Goal: Information Seeking & Learning: Check status

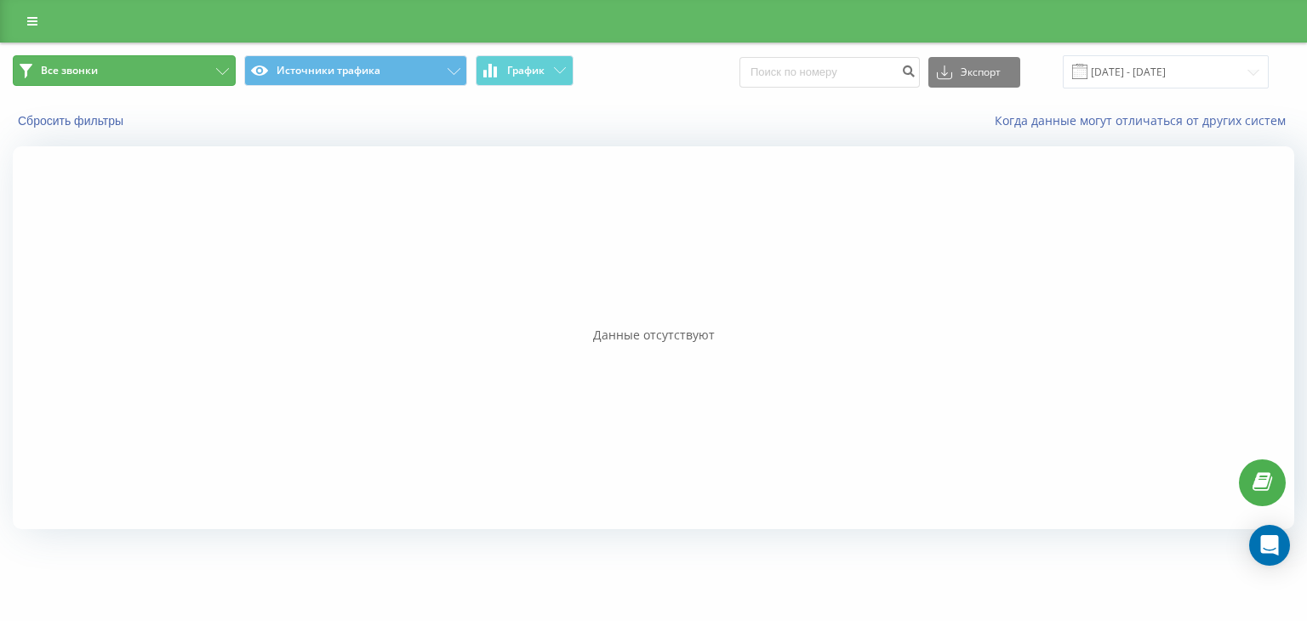
click at [145, 76] on button "Все звонки" at bounding box center [124, 70] width 223 height 31
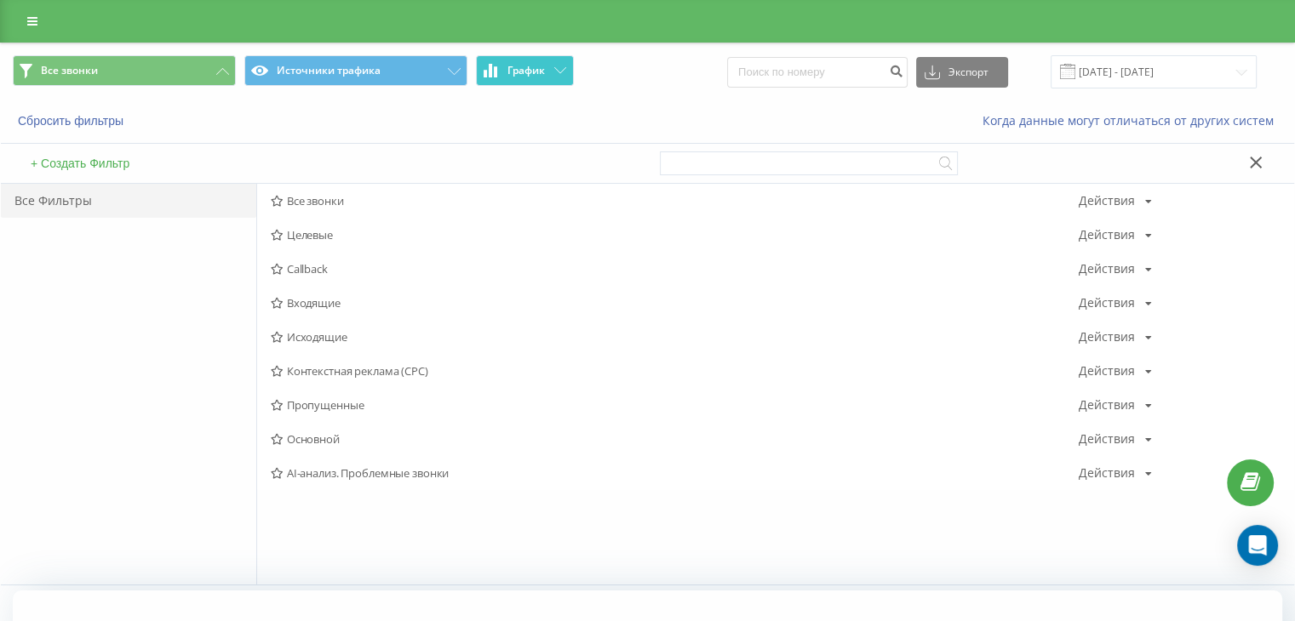
click at [513, 77] on button "График" at bounding box center [525, 70] width 98 height 31
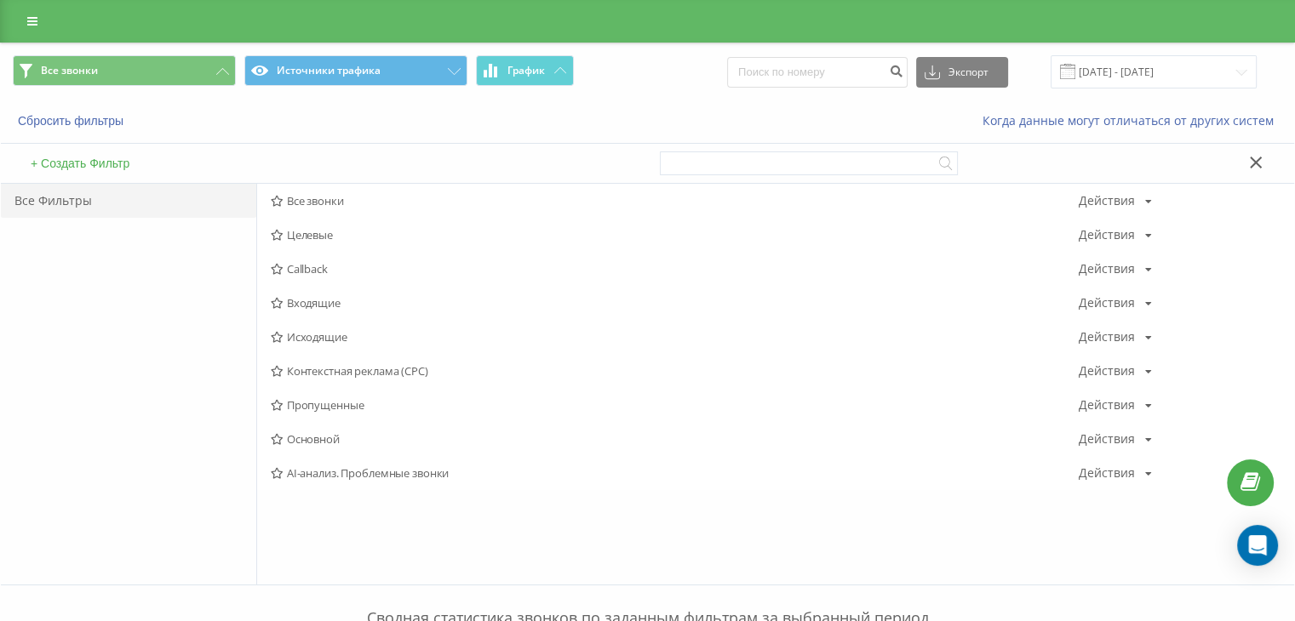
drag, startPoint x: 340, startPoint y: 192, endPoint x: 359, endPoint y: 212, distance: 27.7
click at [340, 195] on span "Все звонки" at bounding box center [675, 201] width 808 height 12
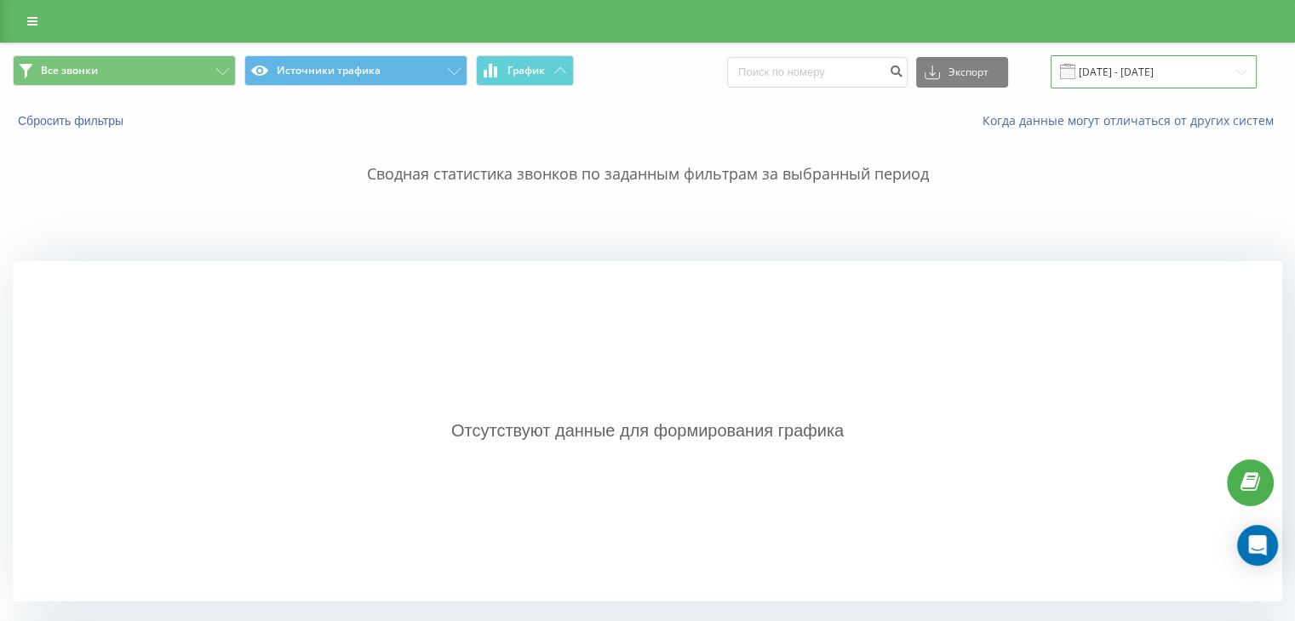
drag, startPoint x: 1104, startPoint y: 69, endPoint x: 1104, endPoint y: 85, distance: 16.2
click at [1104, 69] on input "19.09.2025 - 19.09.2025" at bounding box center [1153, 71] width 206 height 33
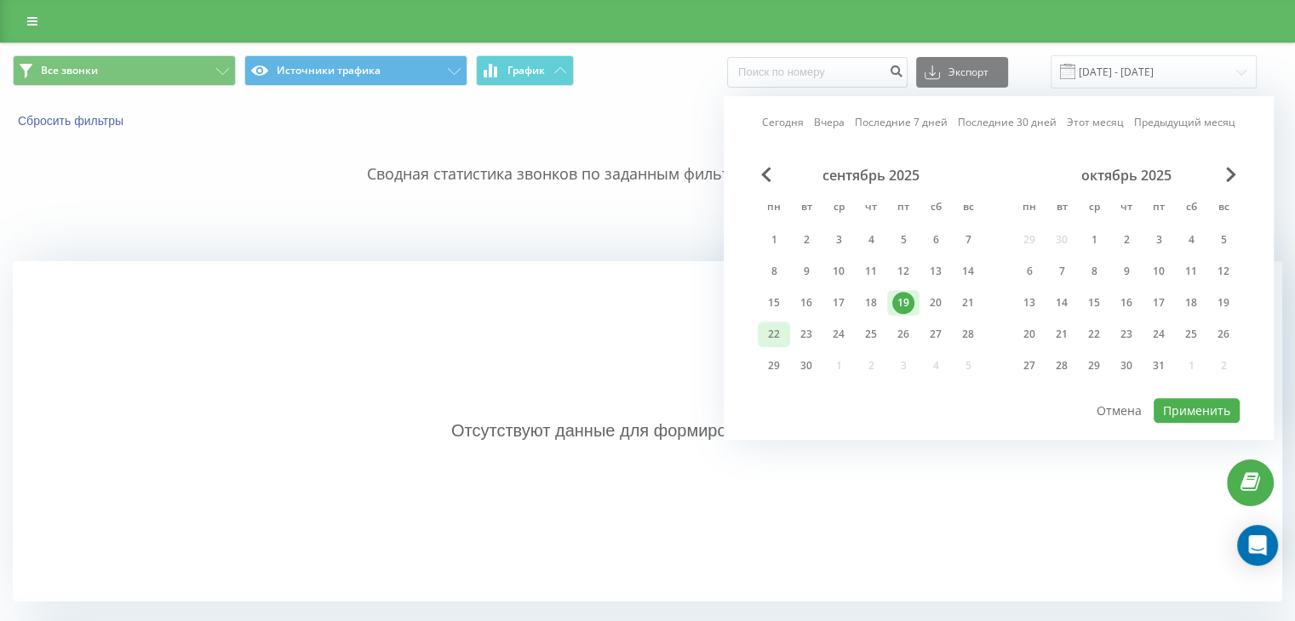
click at [766, 337] on div "22" at bounding box center [774, 334] width 22 height 22
click at [1195, 405] on button "Применить" at bounding box center [1196, 410] width 86 height 25
type input "[DATE] - [DATE]"
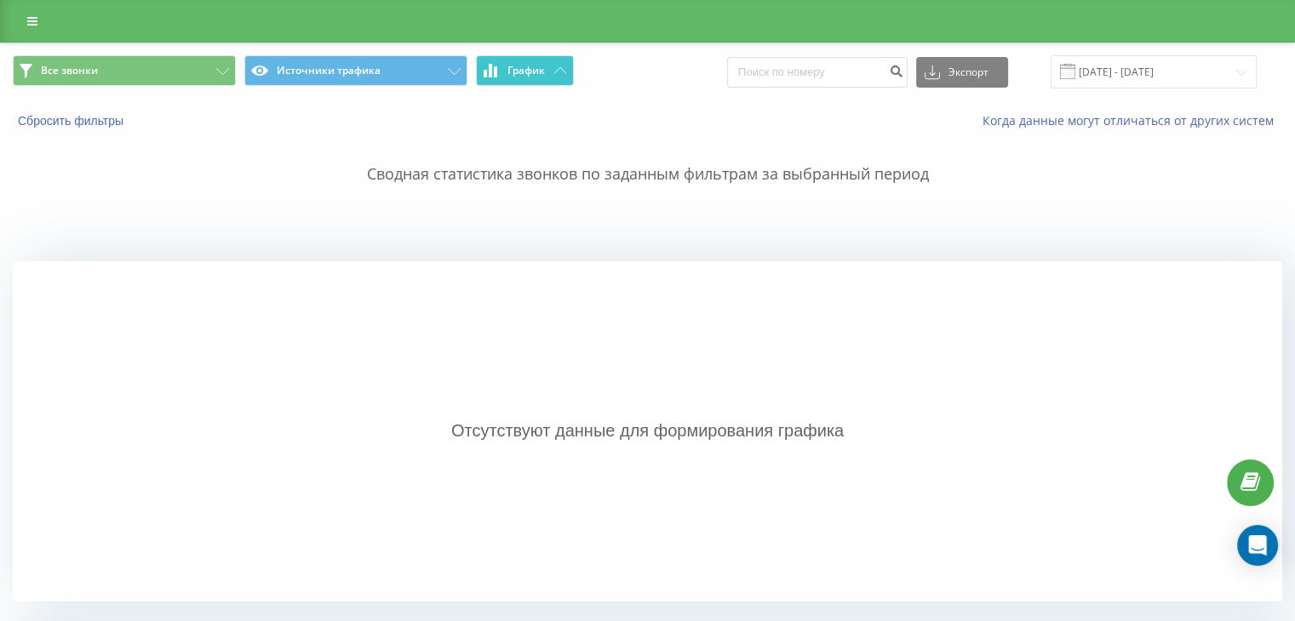
click at [516, 71] on span "График" at bounding box center [525, 71] width 37 height 12
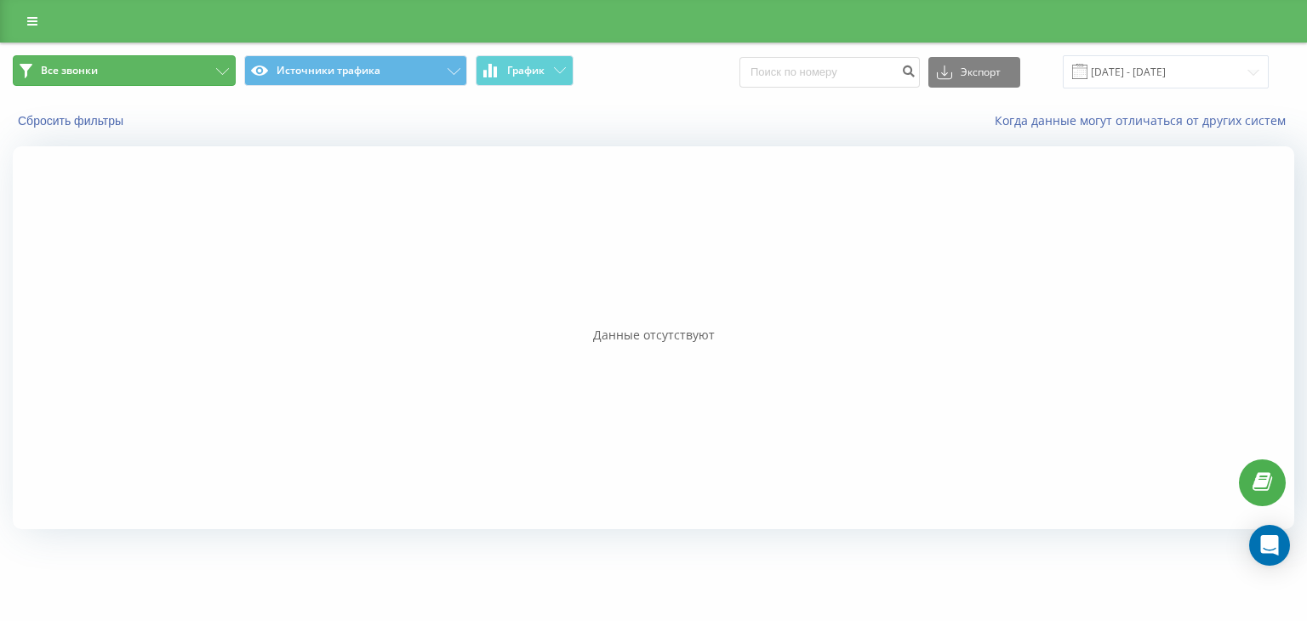
click at [180, 62] on button "Все звонки" at bounding box center [124, 70] width 223 height 31
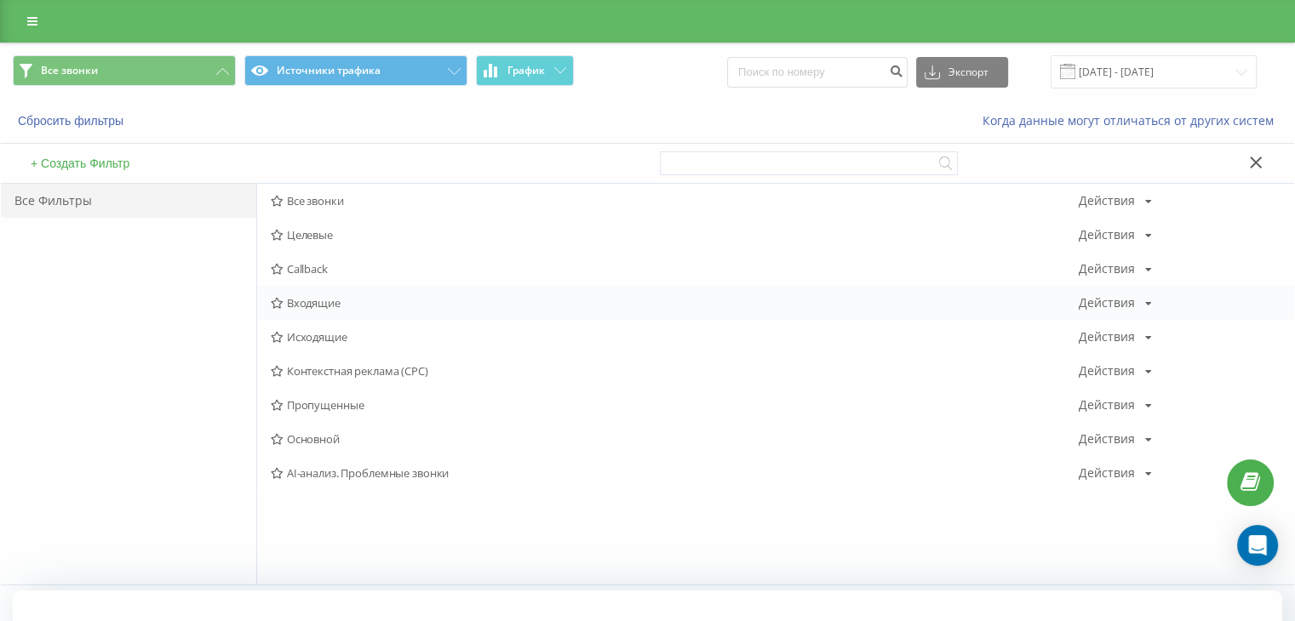
click at [314, 297] on span "Входящие" at bounding box center [675, 303] width 808 height 12
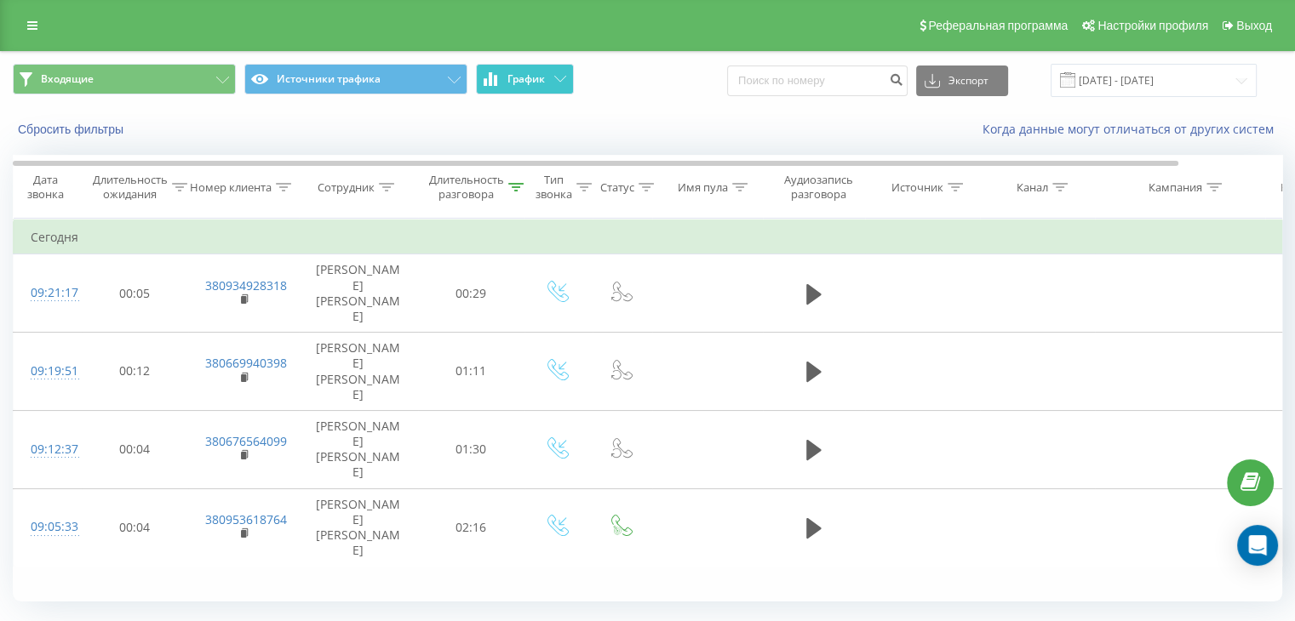
click at [526, 80] on span "График" at bounding box center [525, 79] width 37 height 12
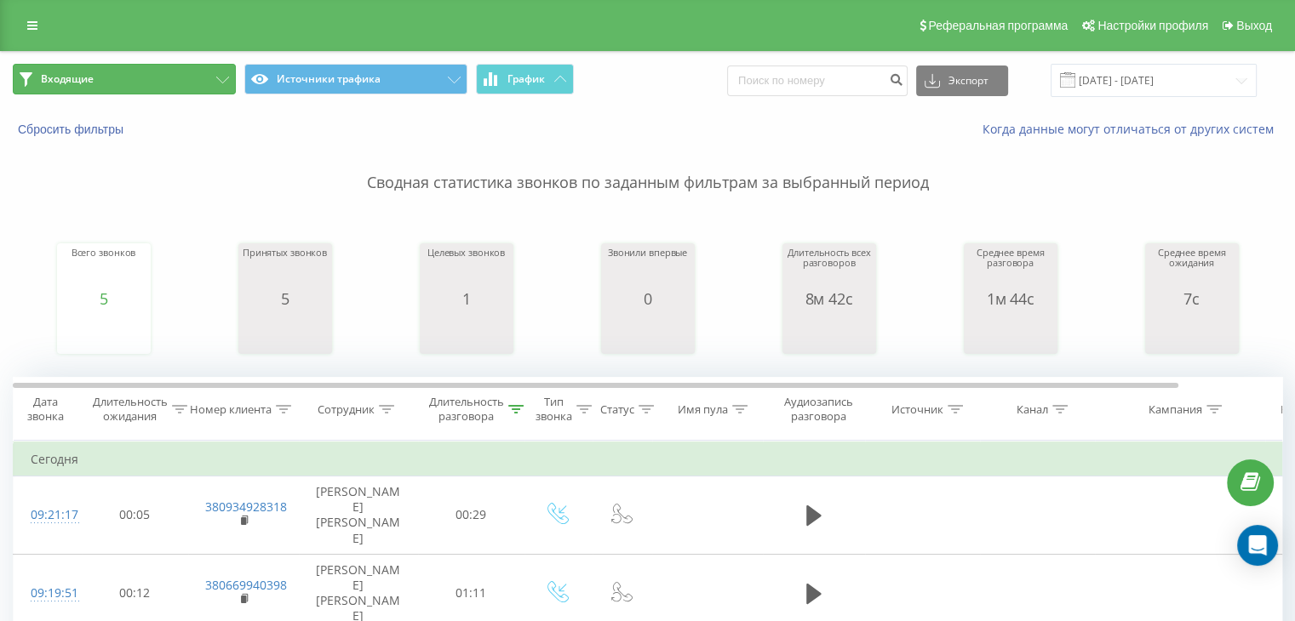
click at [206, 79] on button "Входящие" at bounding box center [124, 79] width 223 height 31
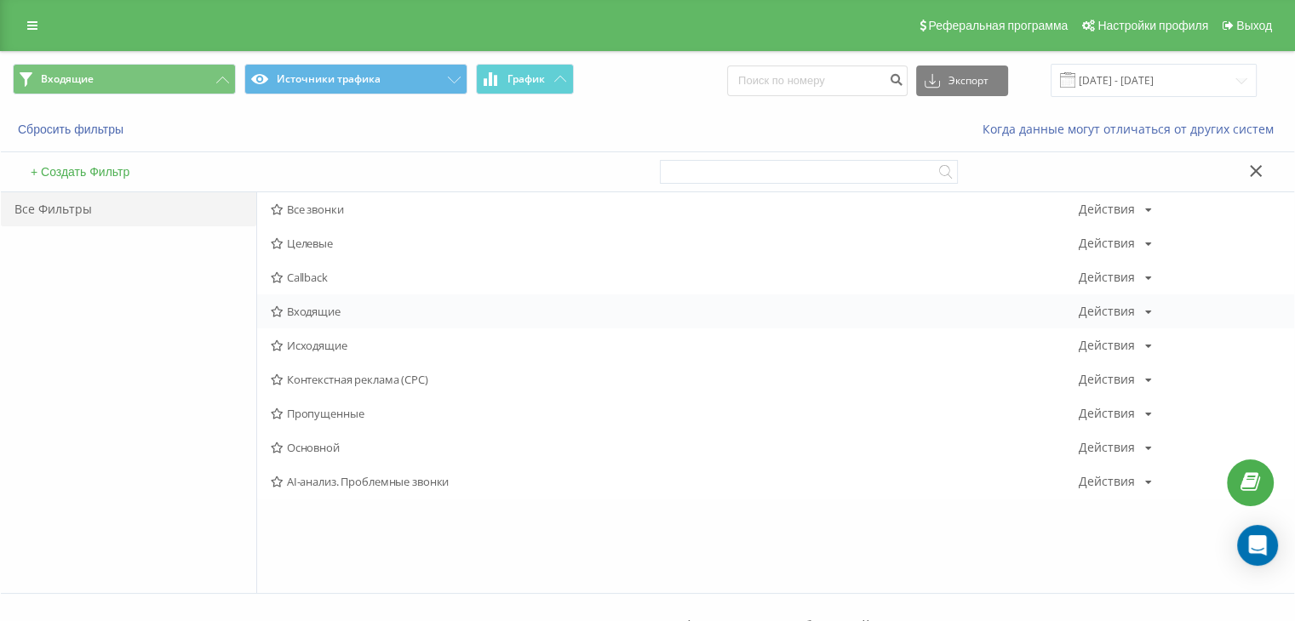
click at [343, 311] on span "Входящие" at bounding box center [675, 312] width 808 height 12
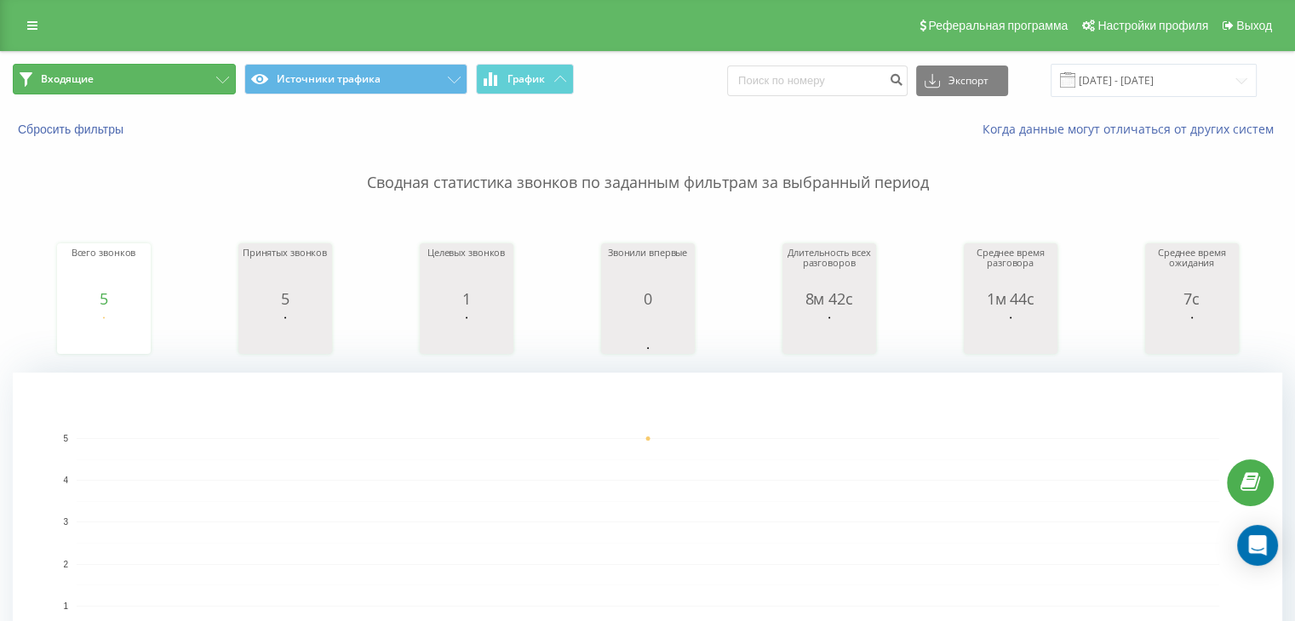
click at [180, 84] on button "Входящие" at bounding box center [124, 79] width 223 height 31
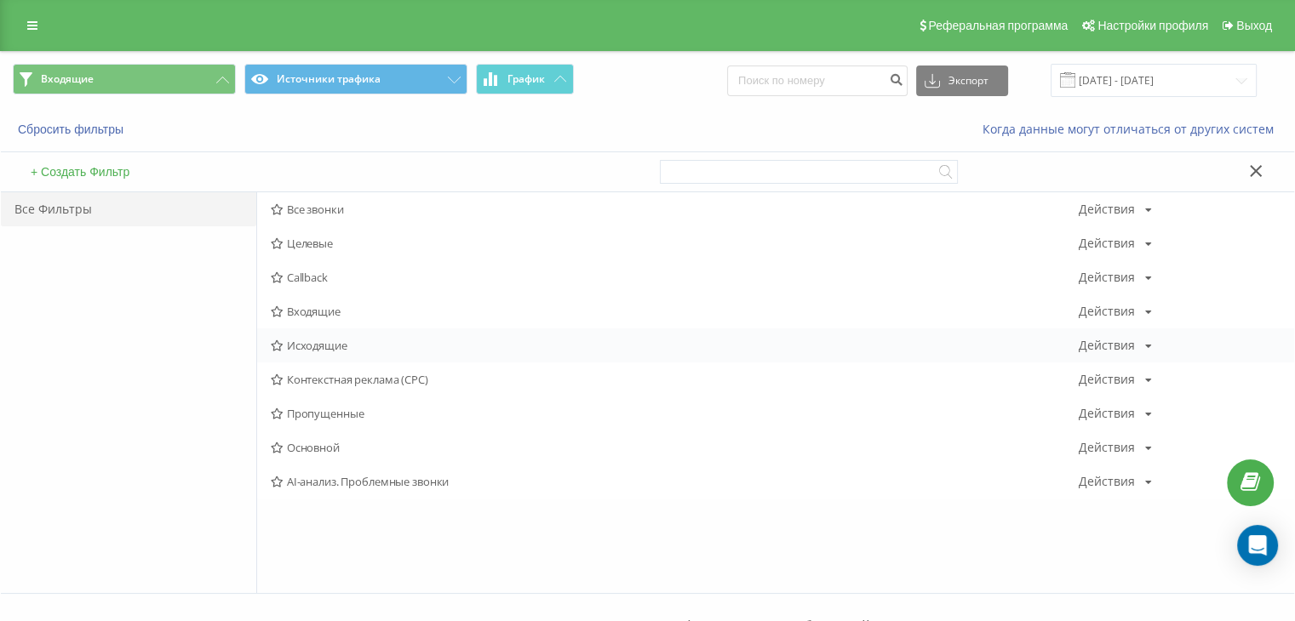
click at [316, 344] on span "Исходящие" at bounding box center [675, 346] width 808 height 12
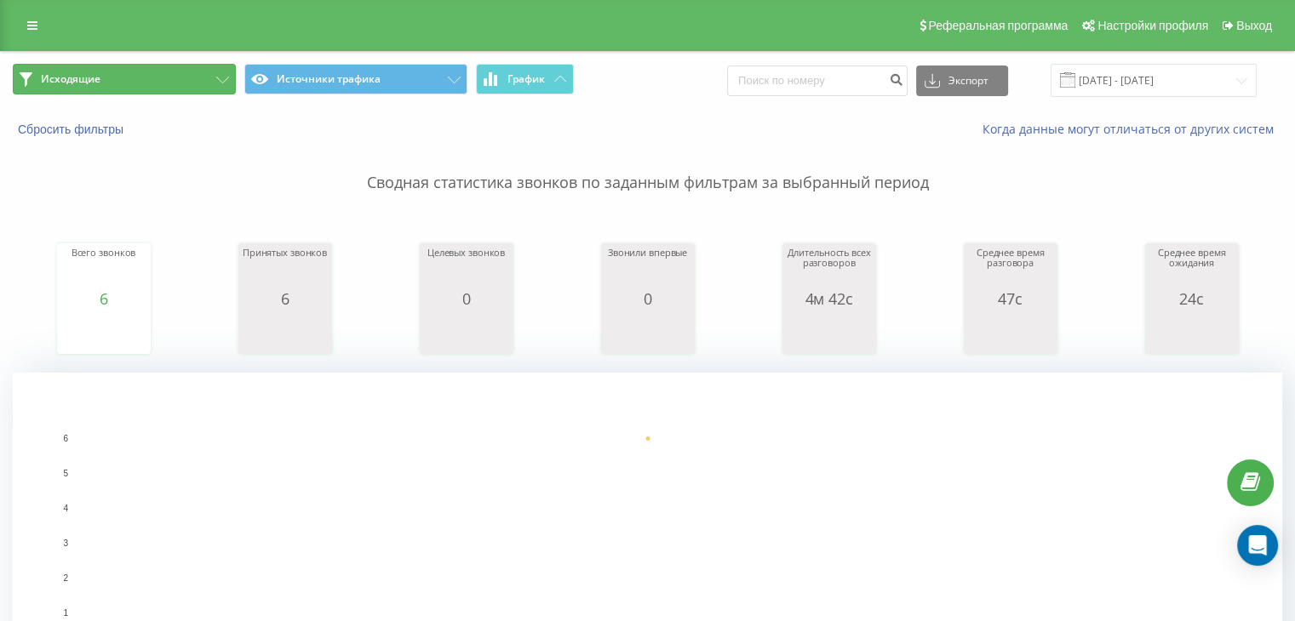
click at [203, 85] on button "Исходящие" at bounding box center [124, 79] width 223 height 31
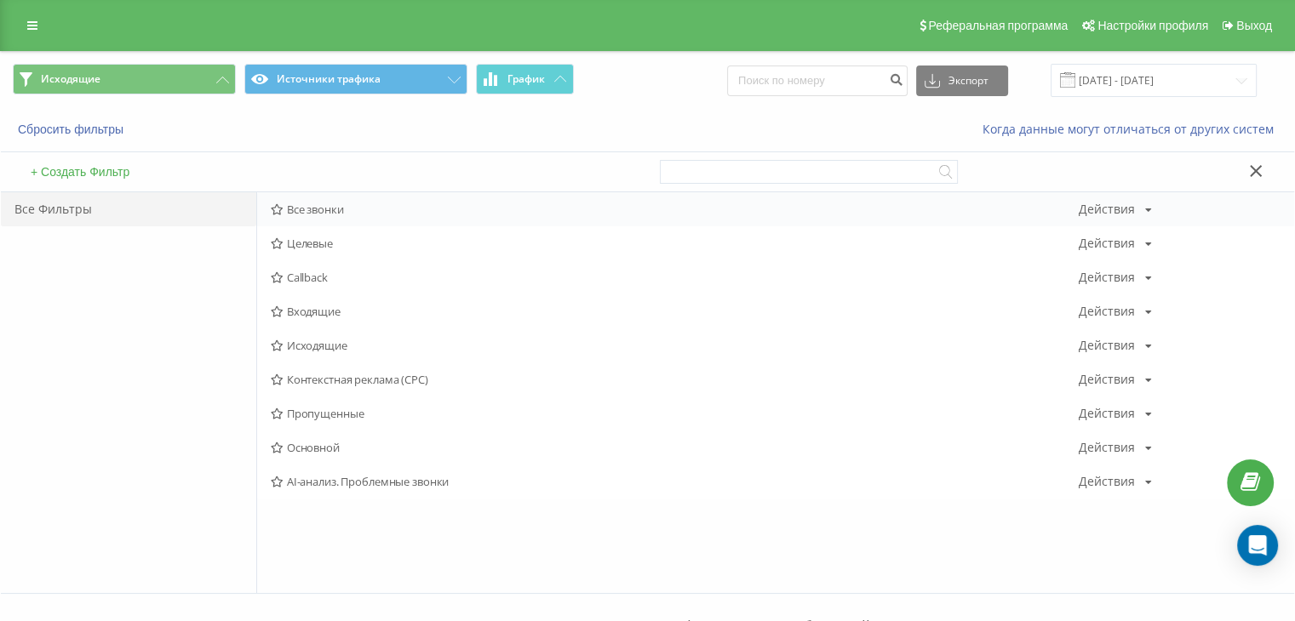
click at [326, 206] on span "Все звонки" at bounding box center [675, 209] width 808 height 12
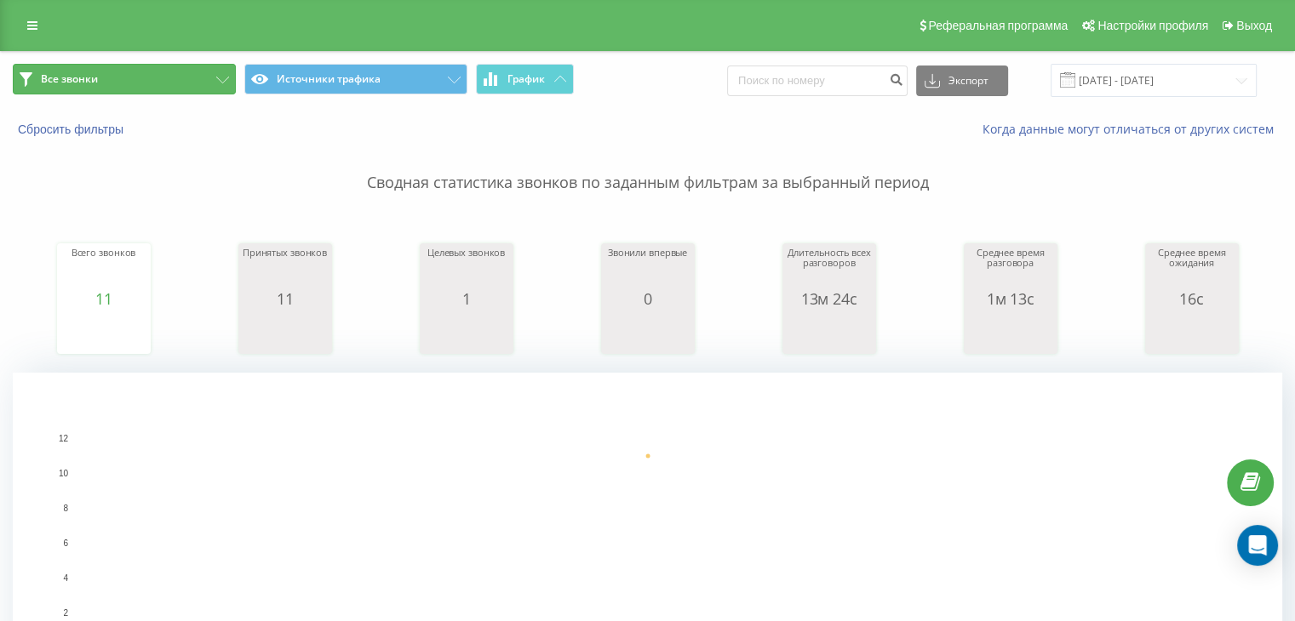
click at [130, 78] on button "Все звонки" at bounding box center [124, 79] width 223 height 31
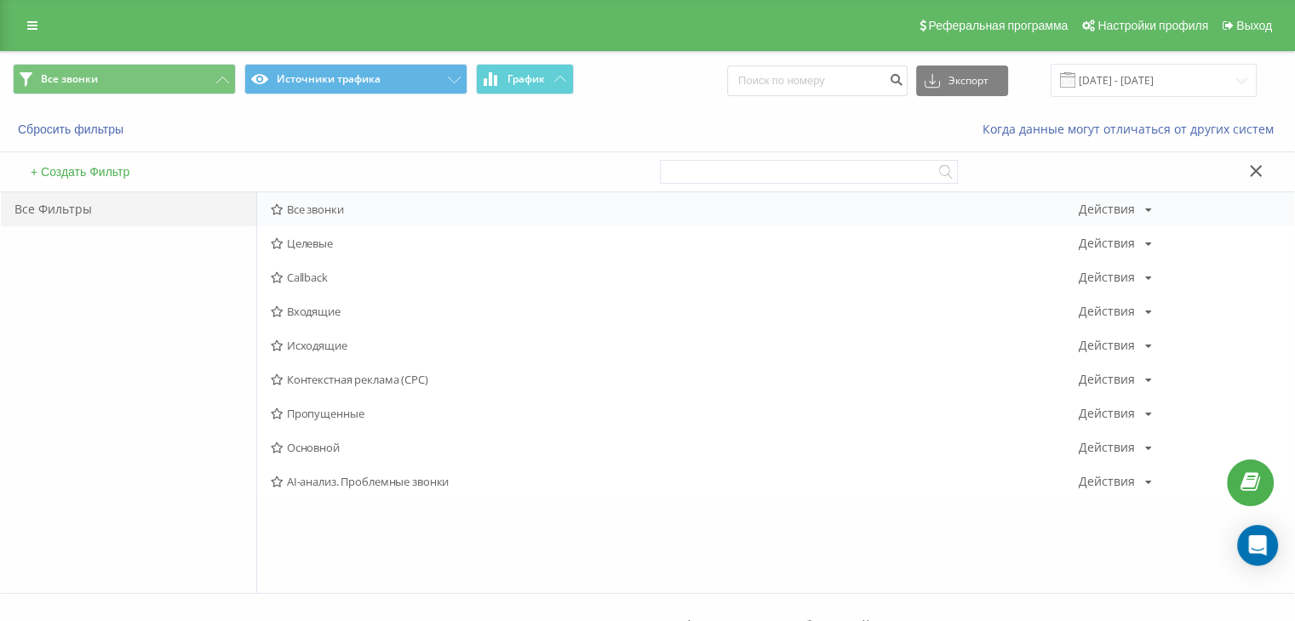
click at [316, 200] on div "Все звонки Действия Редактировать Копировать Удалить По умолчанию Поделиться" at bounding box center [775, 209] width 1037 height 34
click at [323, 212] on span "Все звонки" at bounding box center [675, 209] width 808 height 12
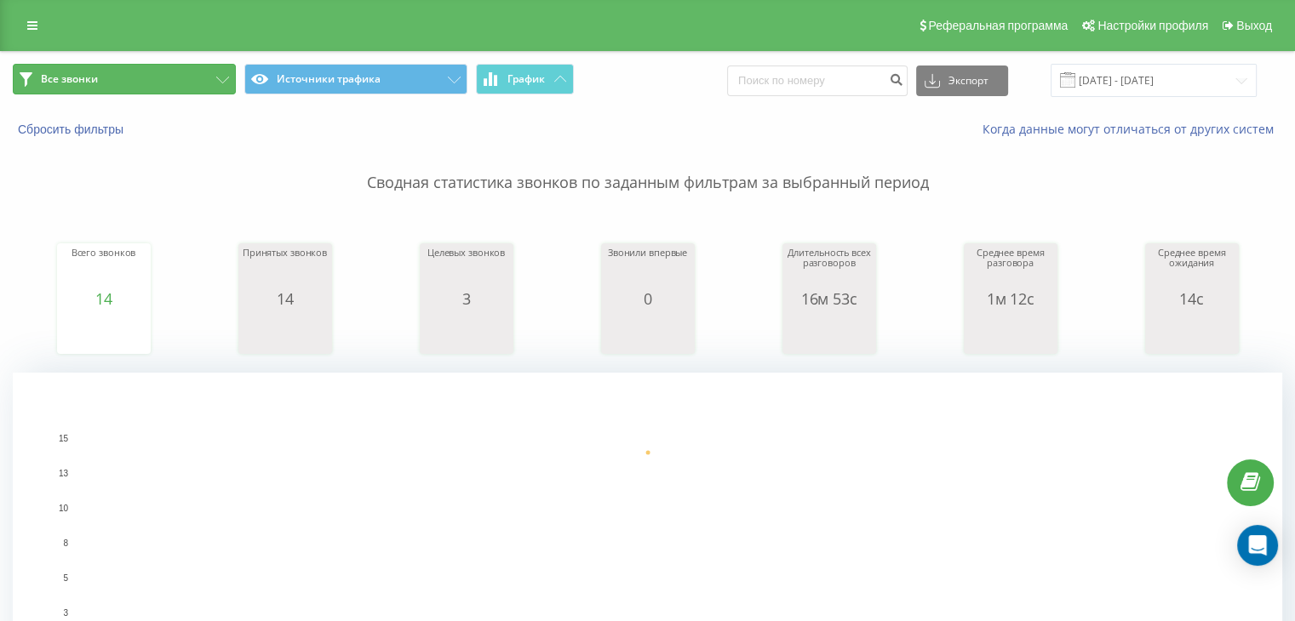
click at [194, 89] on button "Все звонки" at bounding box center [124, 79] width 223 height 31
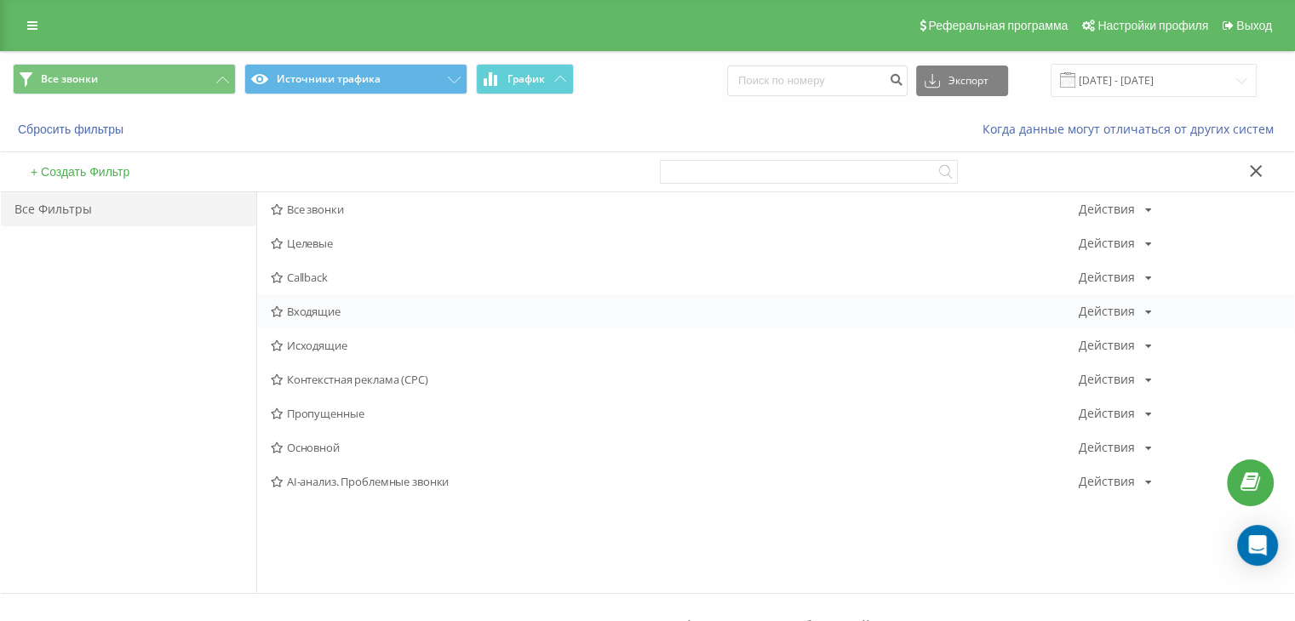
click at [314, 311] on span "Входящие" at bounding box center [675, 312] width 808 height 12
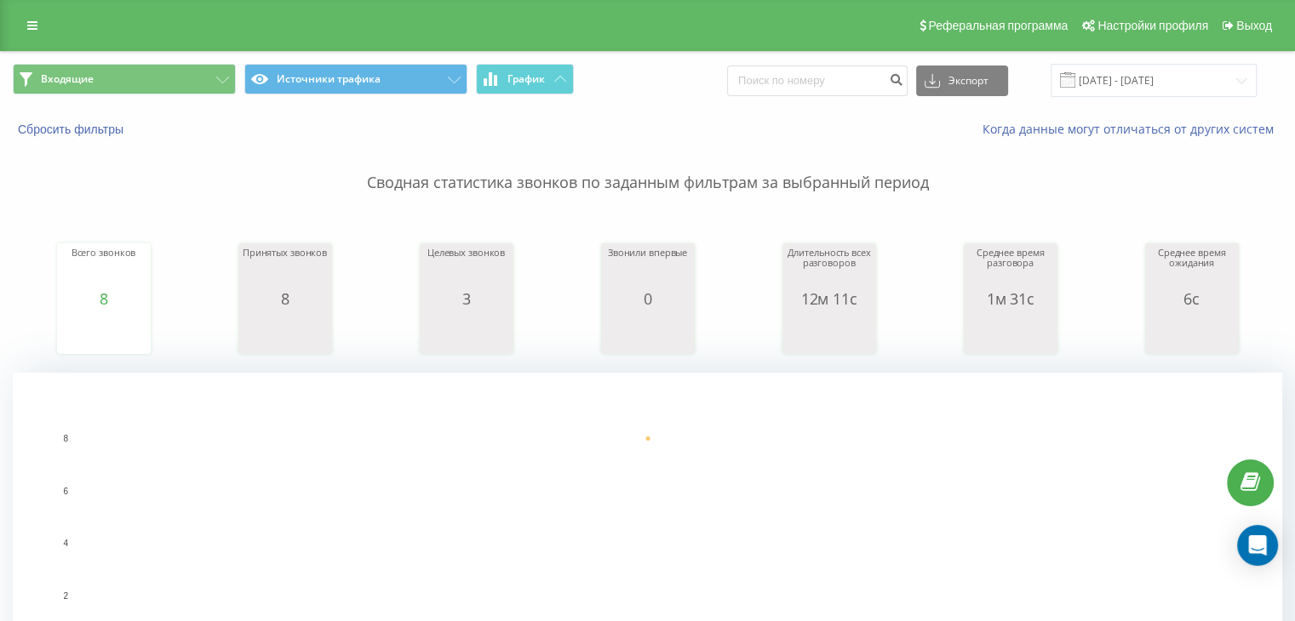
click at [192, 55] on div "Входящие Источники трафика График Экспорт .csv .xls .xlsx [DATE] - [DATE]" at bounding box center [647, 80] width 1293 height 57
click at [183, 83] on button "Входящие" at bounding box center [124, 79] width 223 height 31
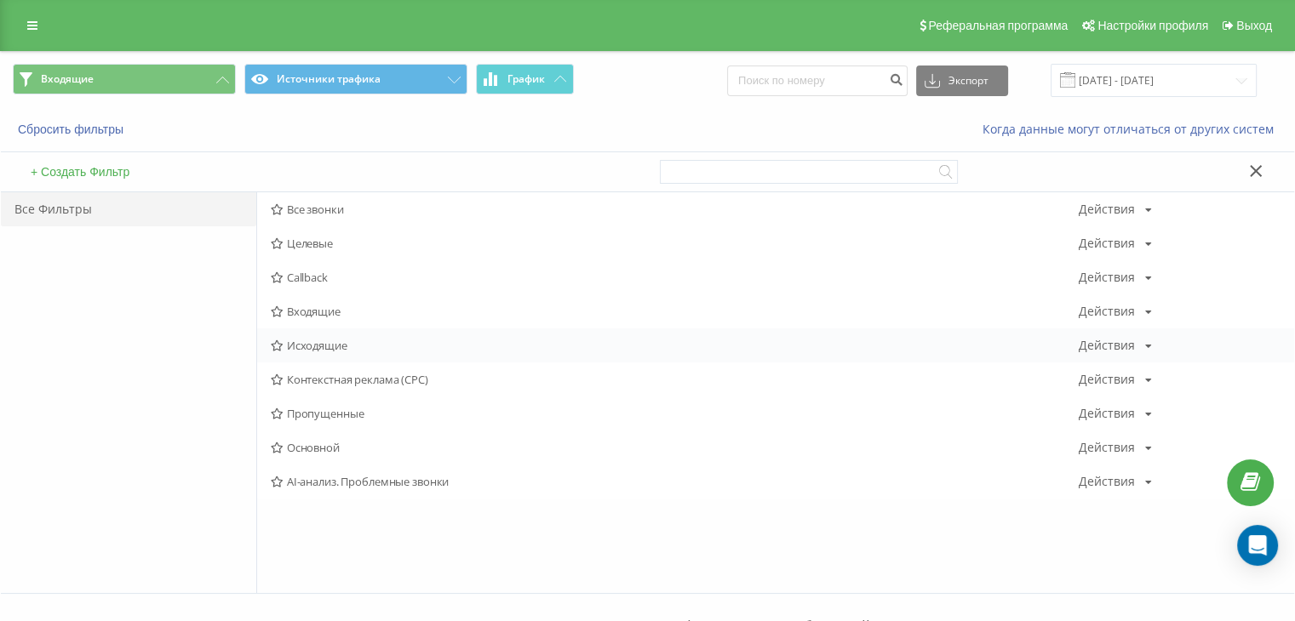
click at [326, 345] on span "Исходящие" at bounding box center [675, 346] width 808 height 12
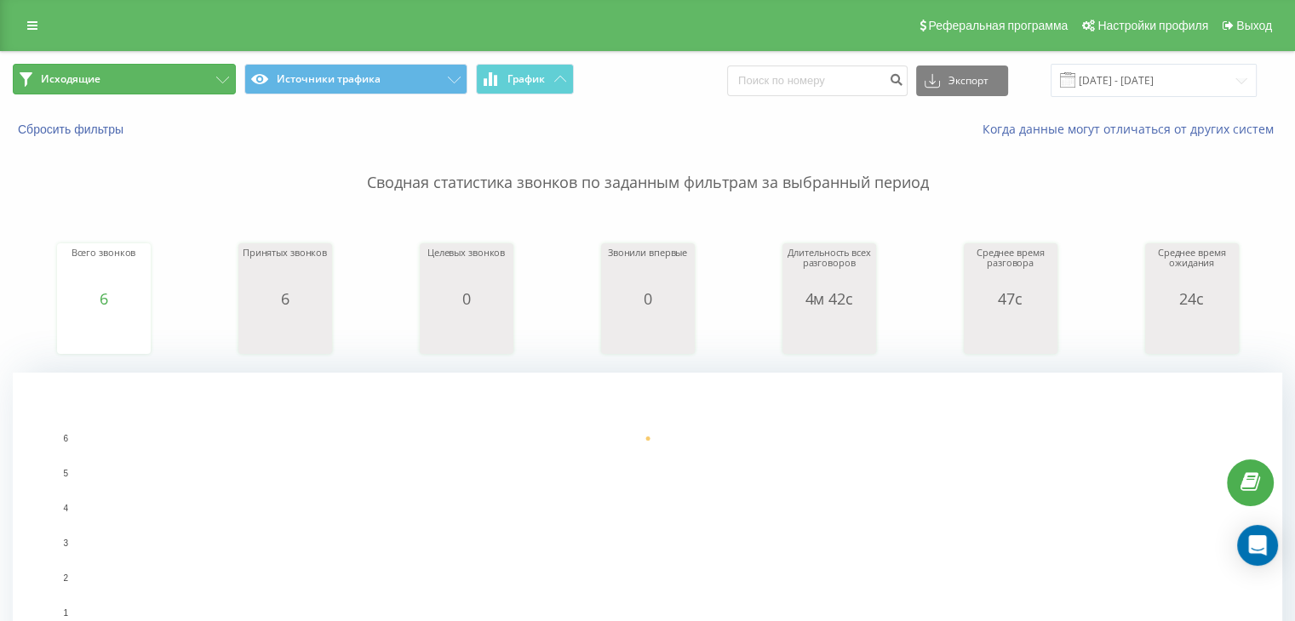
click at [216, 77] on icon at bounding box center [222, 80] width 13 height 7
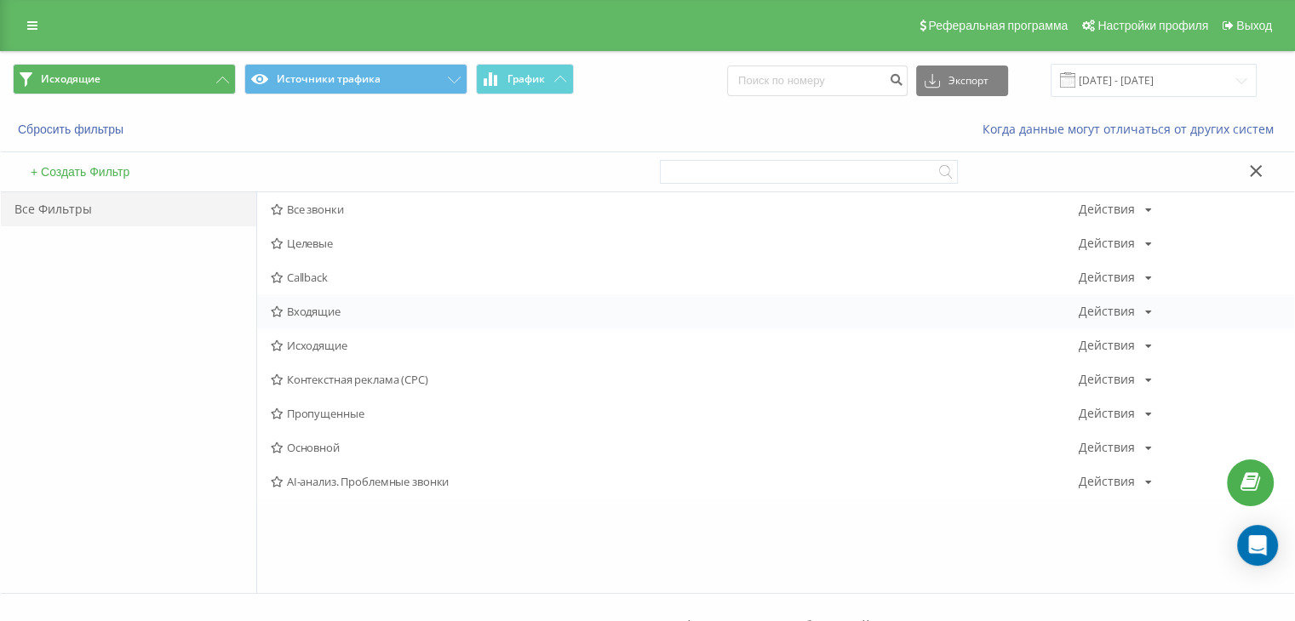
click at [326, 306] on span "Входящие" at bounding box center [675, 312] width 808 height 12
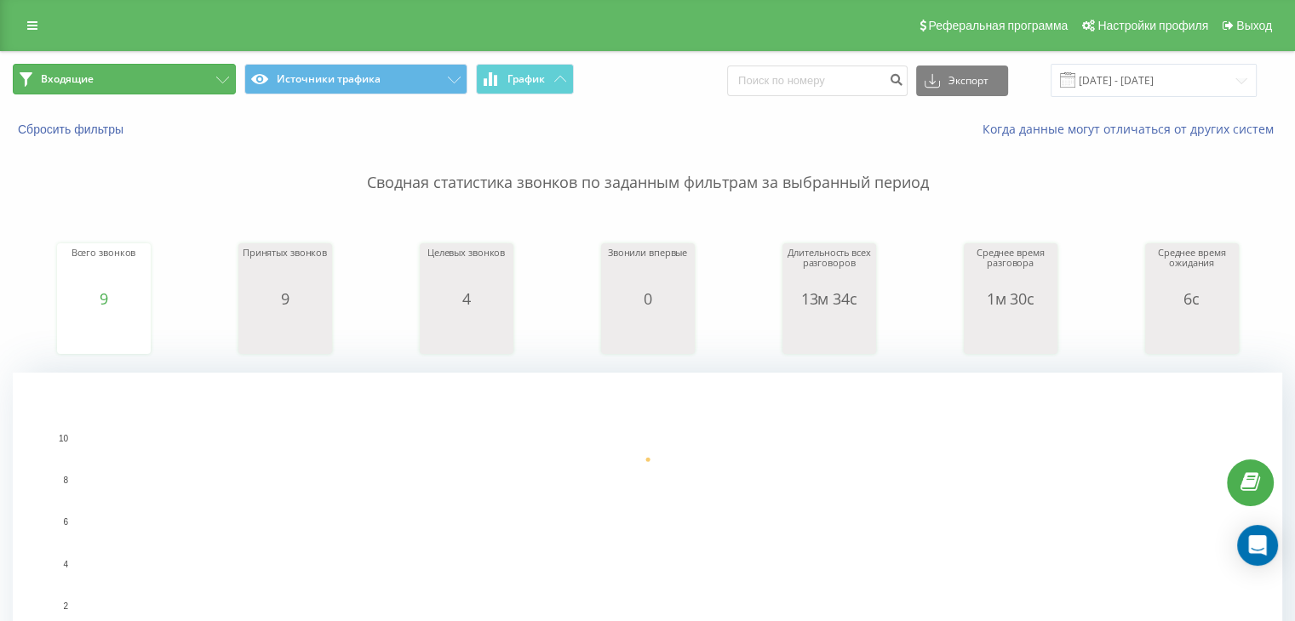
click at [204, 82] on button "Входящие" at bounding box center [124, 79] width 223 height 31
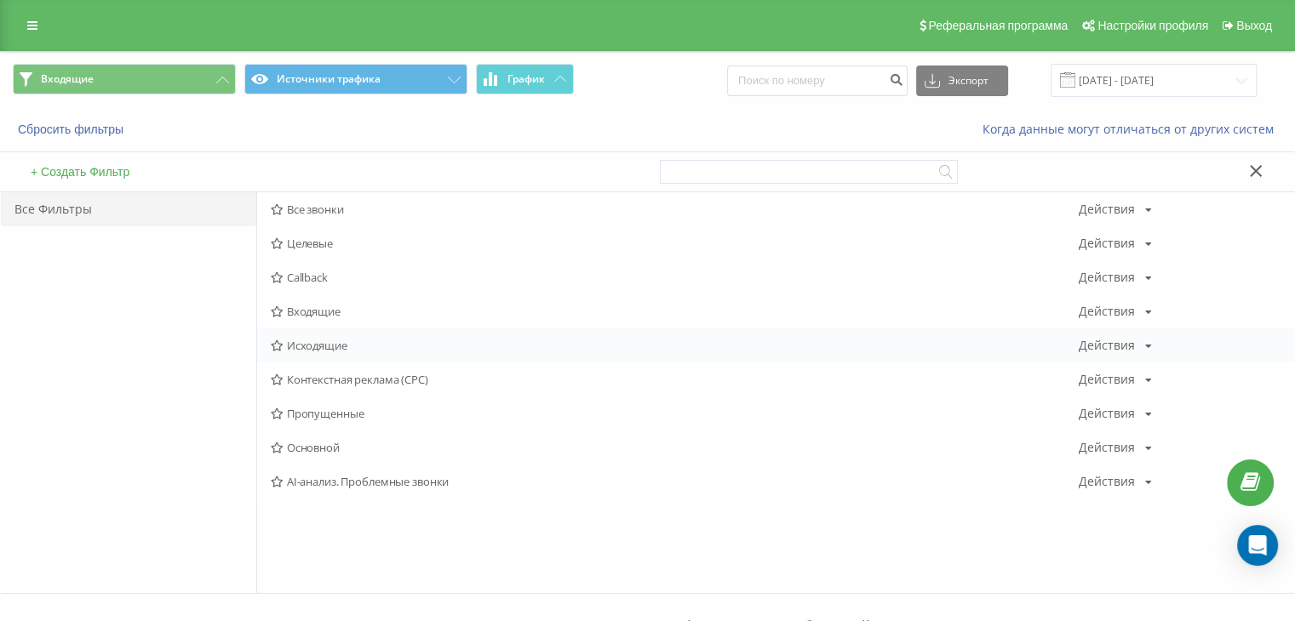
click at [307, 341] on span "Исходящие" at bounding box center [675, 346] width 808 height 12
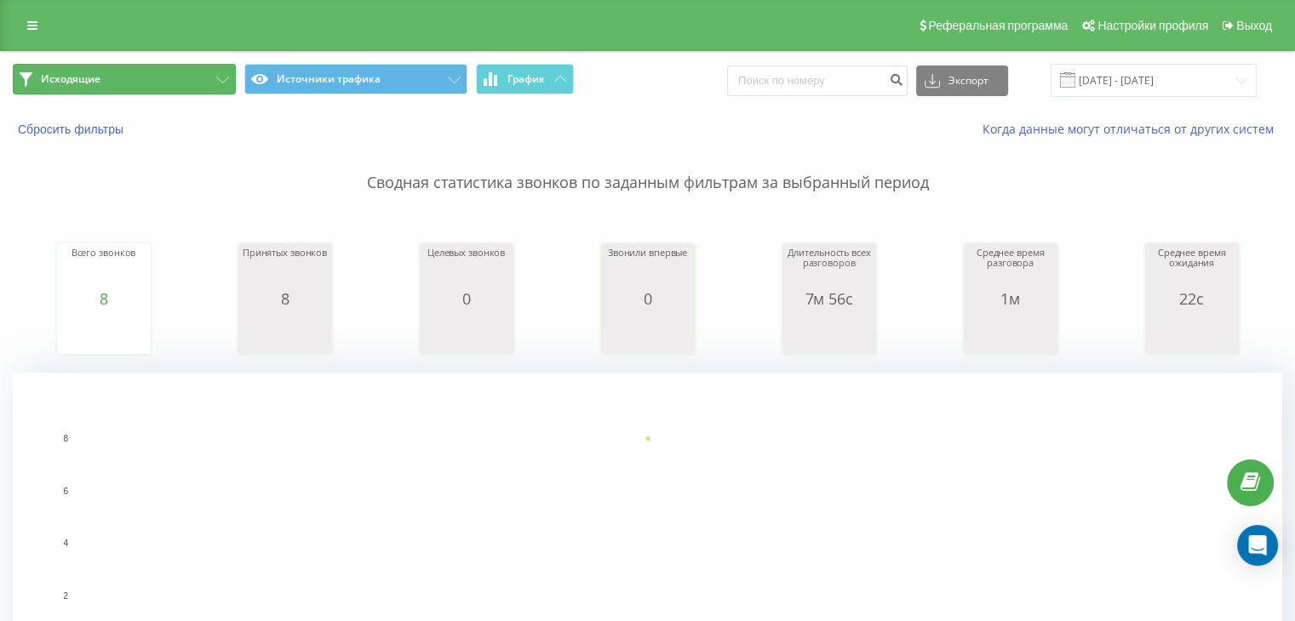
click at [146, 80] on button "Исходящие" at bounding box center [124, 79] width 223 height 31
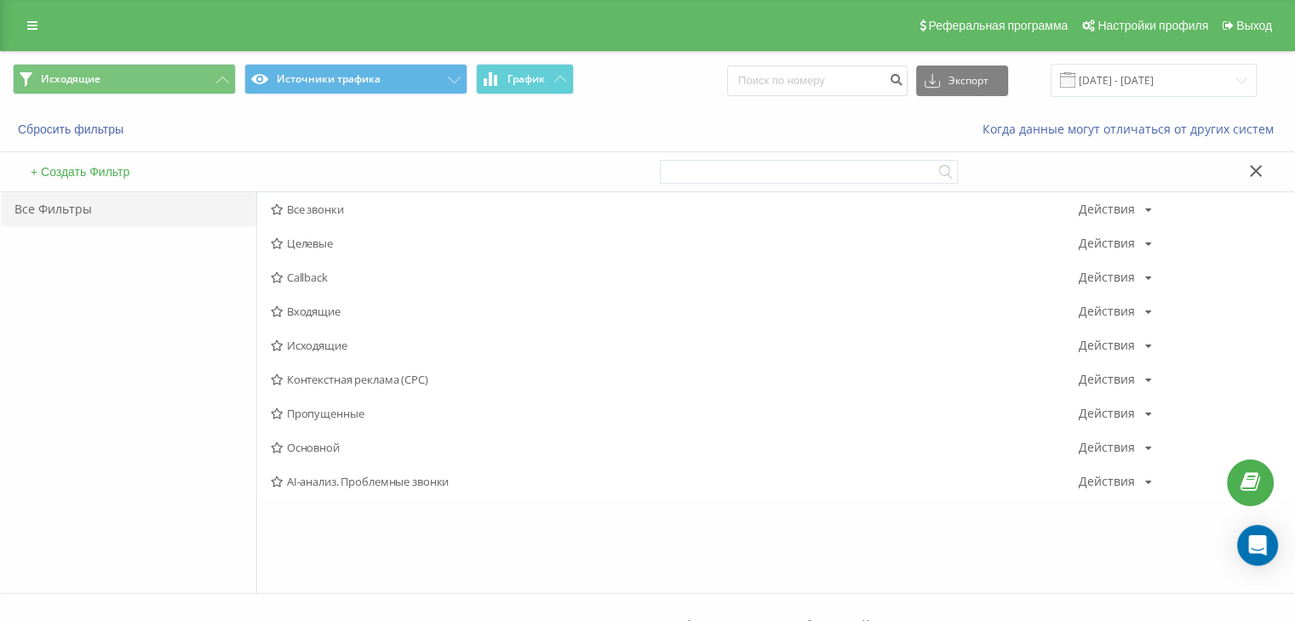
drag, startPoint x: 327, startPoint y: 313, endPoint x: 660, endPoint y: 181, distance: 358.8
click at [328, 313] on span "Входящие" at bounding box center [675, 312] width 808 height 12
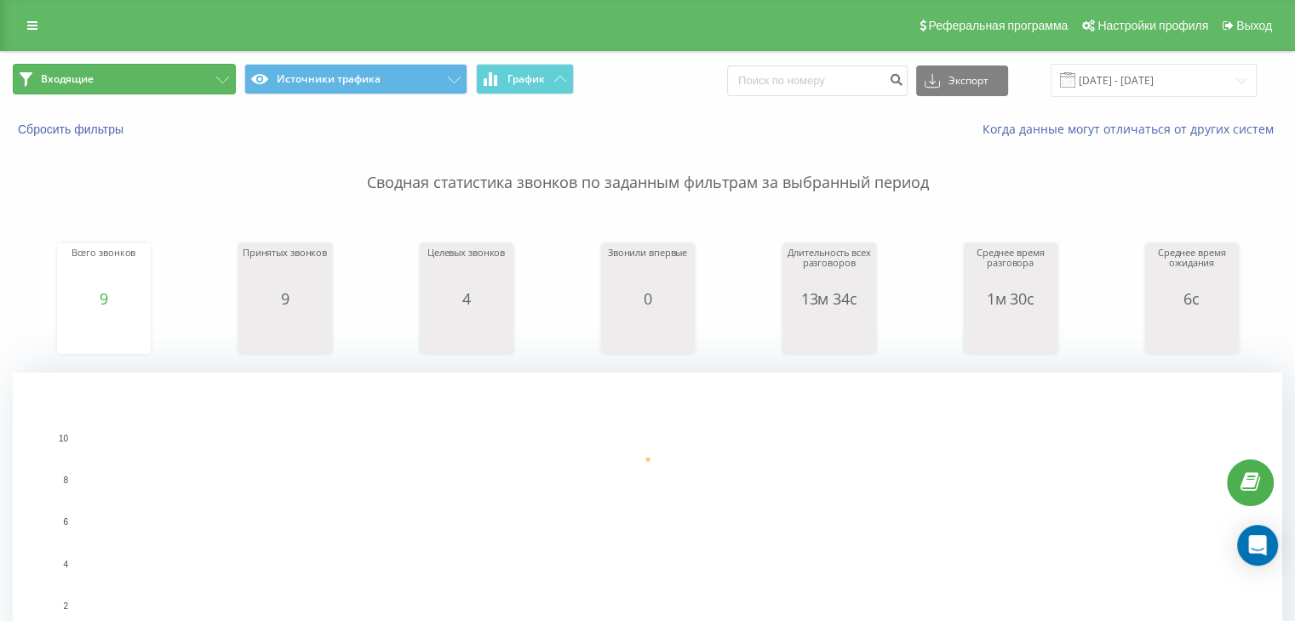
drag, startPoint x: 176, startPoint y: 66, endPoint x: 224, endPoint y: 123, distance: 73.7
click at [177, 66] on button "Входящие" at bounding box center [124, 79] width 223 height 31
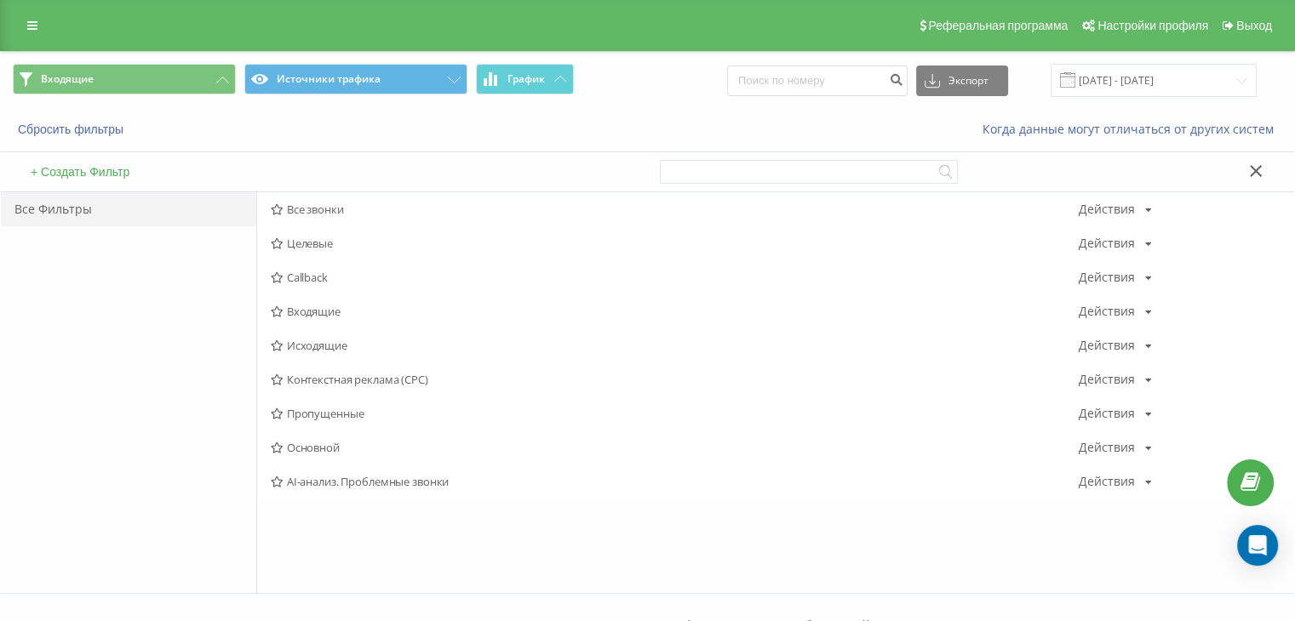
click at [333, 344] on span "Исходящие" at bounding box center [675, 346] width 808 height 12
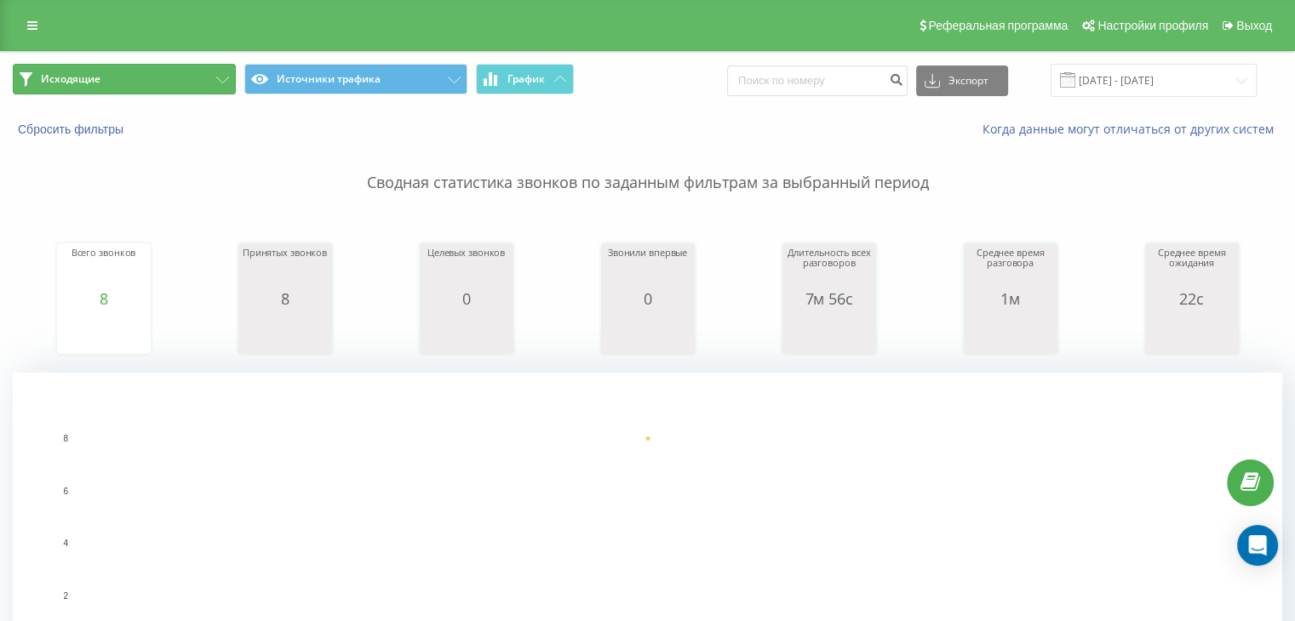
click at [184, 80] on button "Исходящие" at bounding box center [124, 79] width 223 height 31
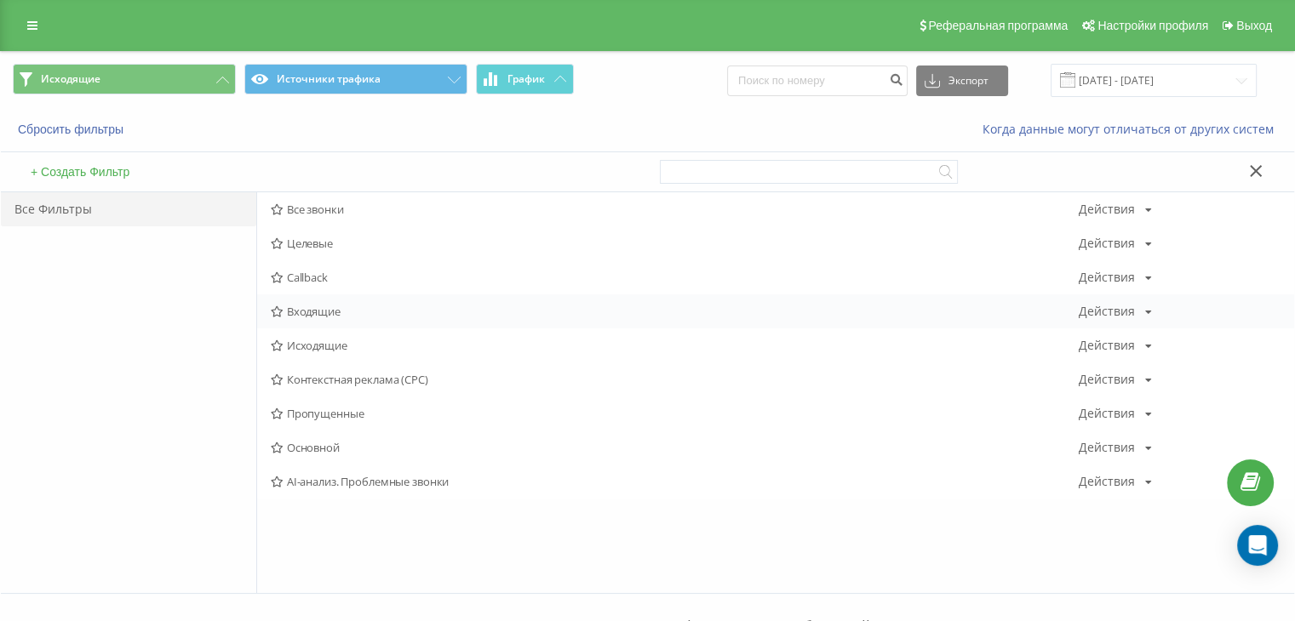
click at [302, 309] on span "Входящие" at bounding box center [675, 312] width 808 height 12
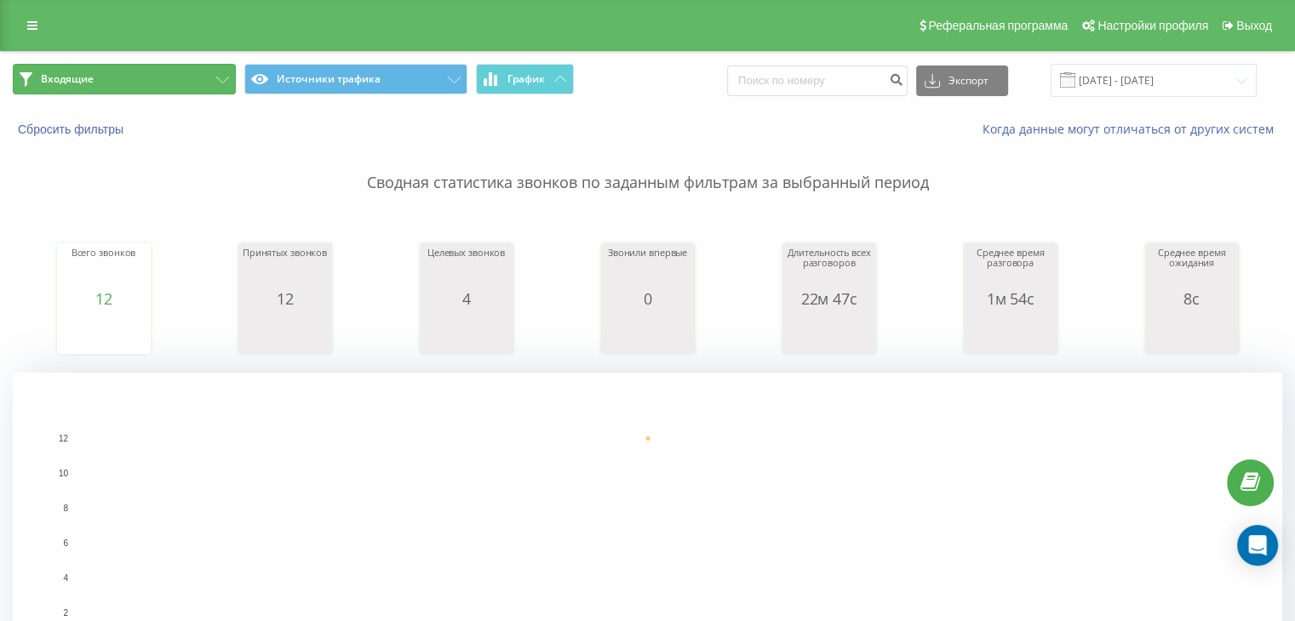
click at [172, 79] on button "Входящие" at bounding box center [124, 79] width 223 height 31
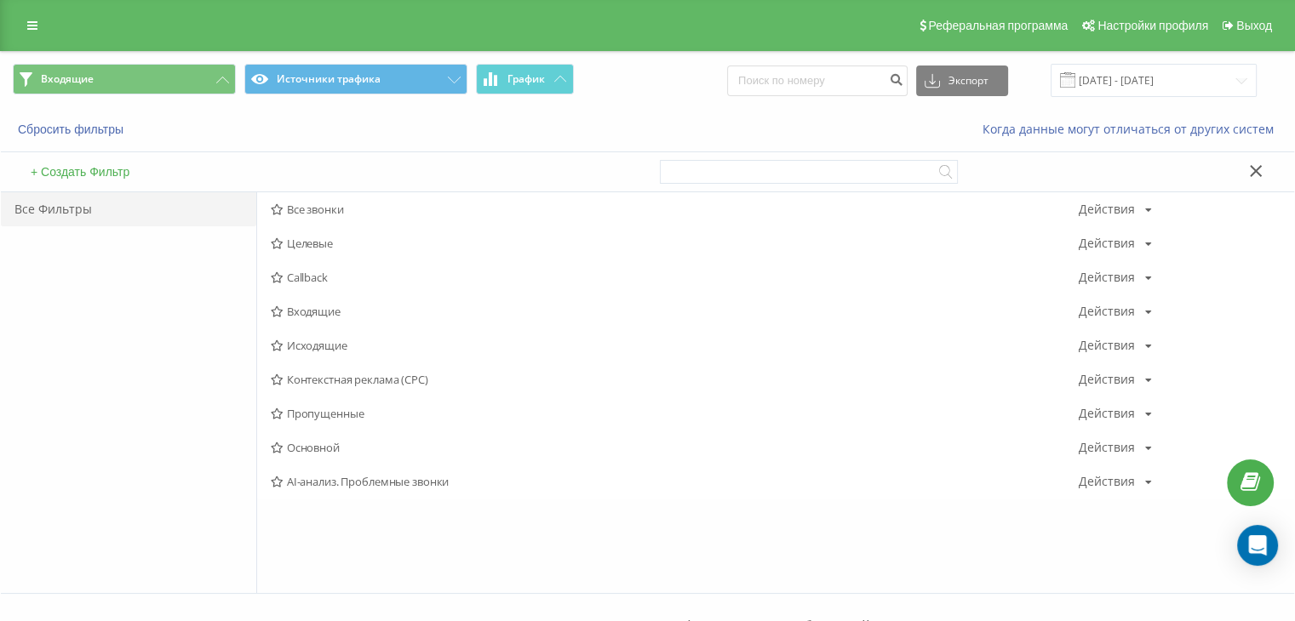
click at [317, 343] on span "Исходящие" at bounding box center [675, 346] width 808 height 12
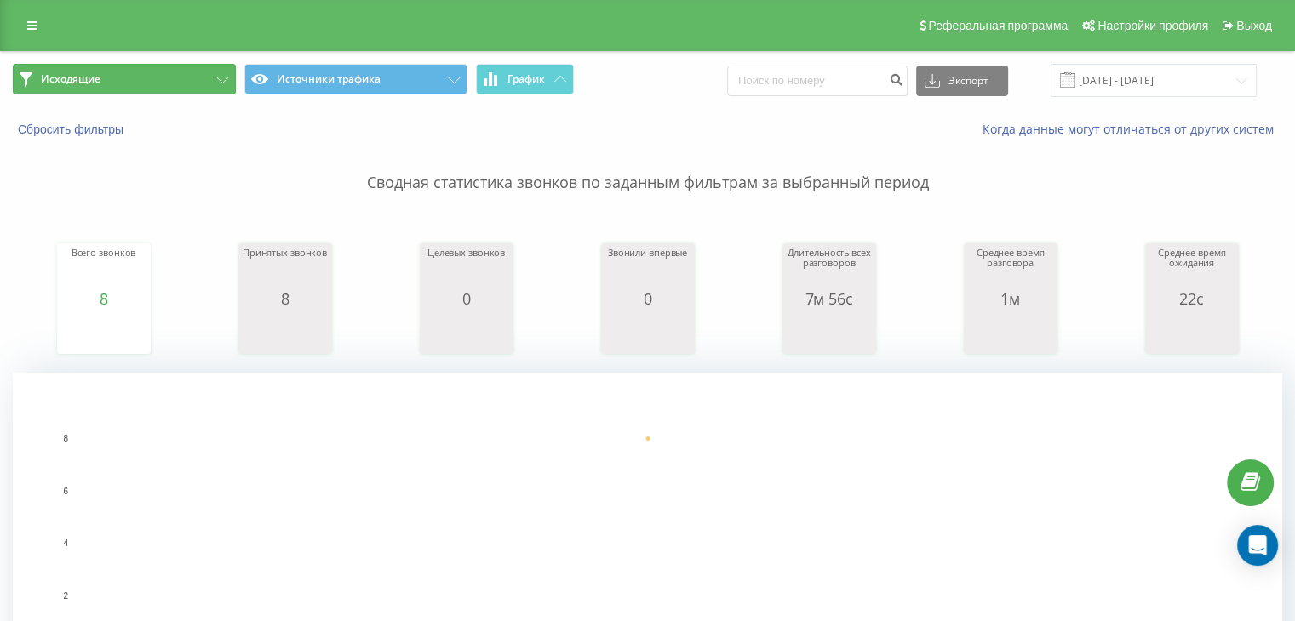
click at [203, 81] on button "Исходящие" at bounding box center [124, 79] width 223 height 31
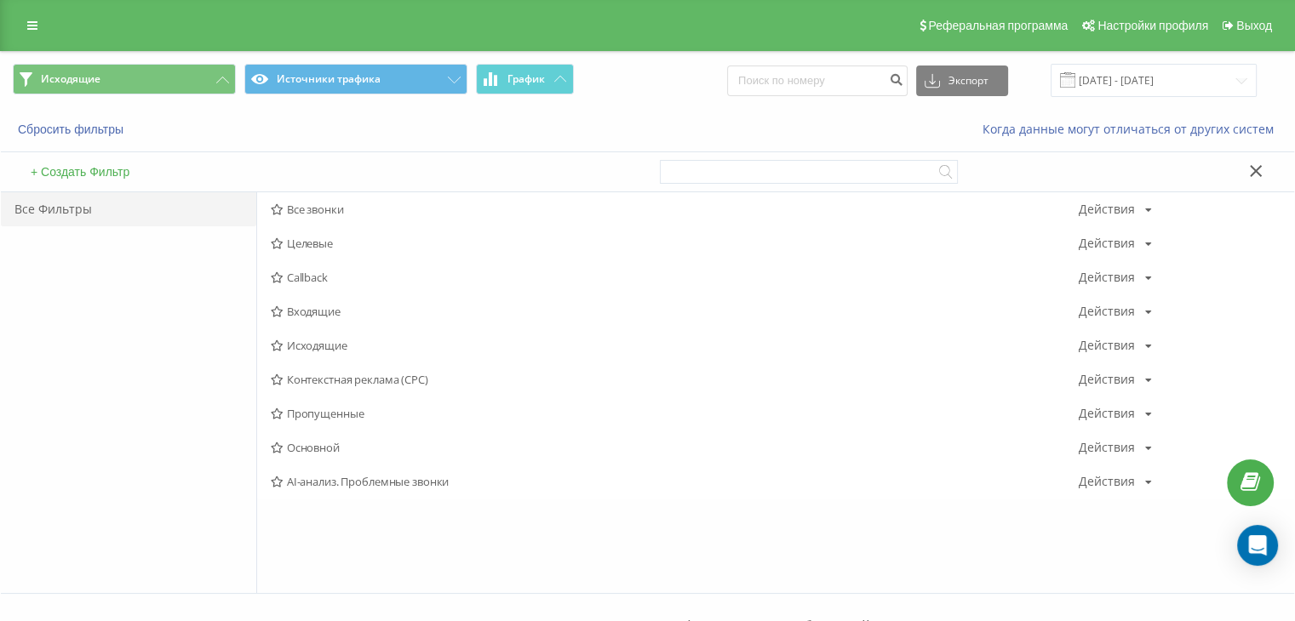
drag, startPoint x: 328, startPoint y: 312, endPoint x: 653, endPoint y: 213, distance: 340.1
click at [328, 312] on span "Входящие" at bounding box center [675, 312] width 808 height 12
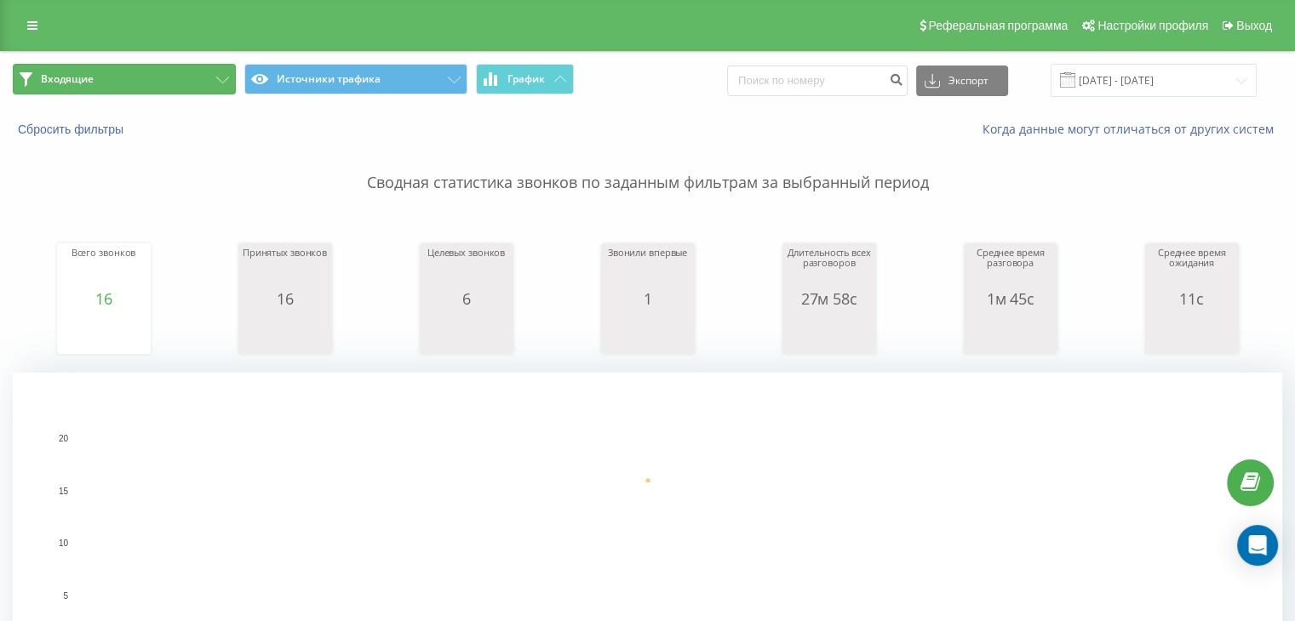
drag, startPoint x: 131, startPoint y: 63, endPoint x: 211, endPoint y: 130, distance: 104.5
click at [131, 64] on button "Входящие" at bounding box center [124, 79] width 223 height 31
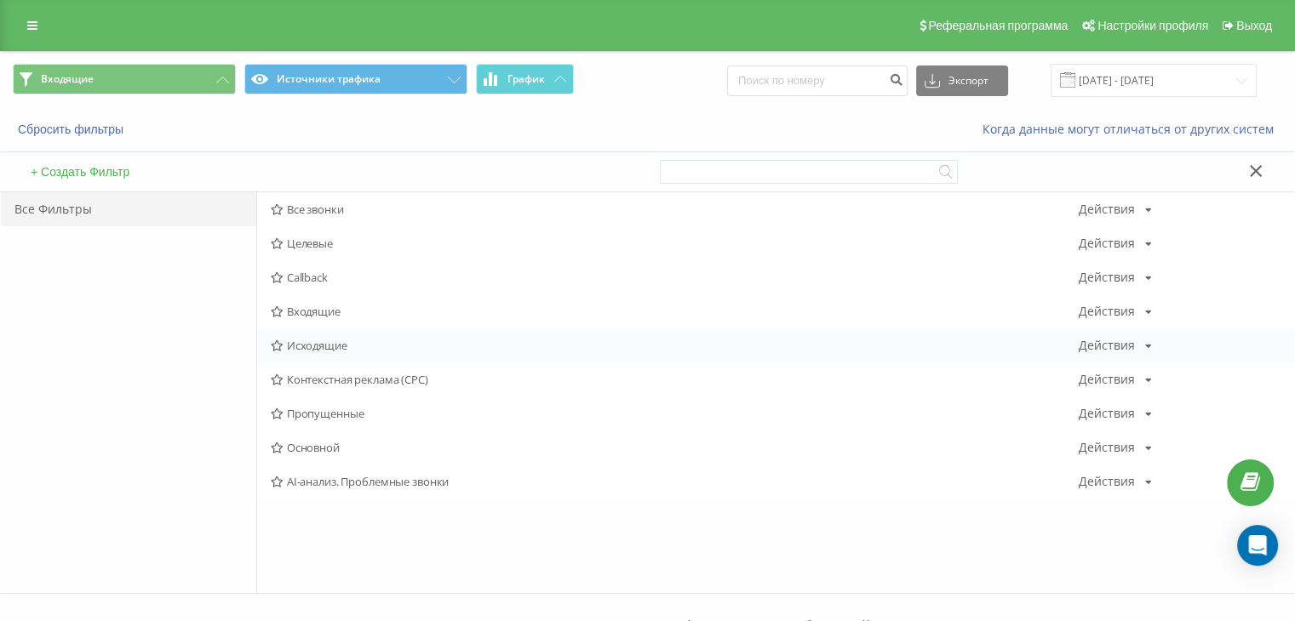
click at [316, 345] on span "Исходящие" at bounding box center [675, 346] width 808 height 12
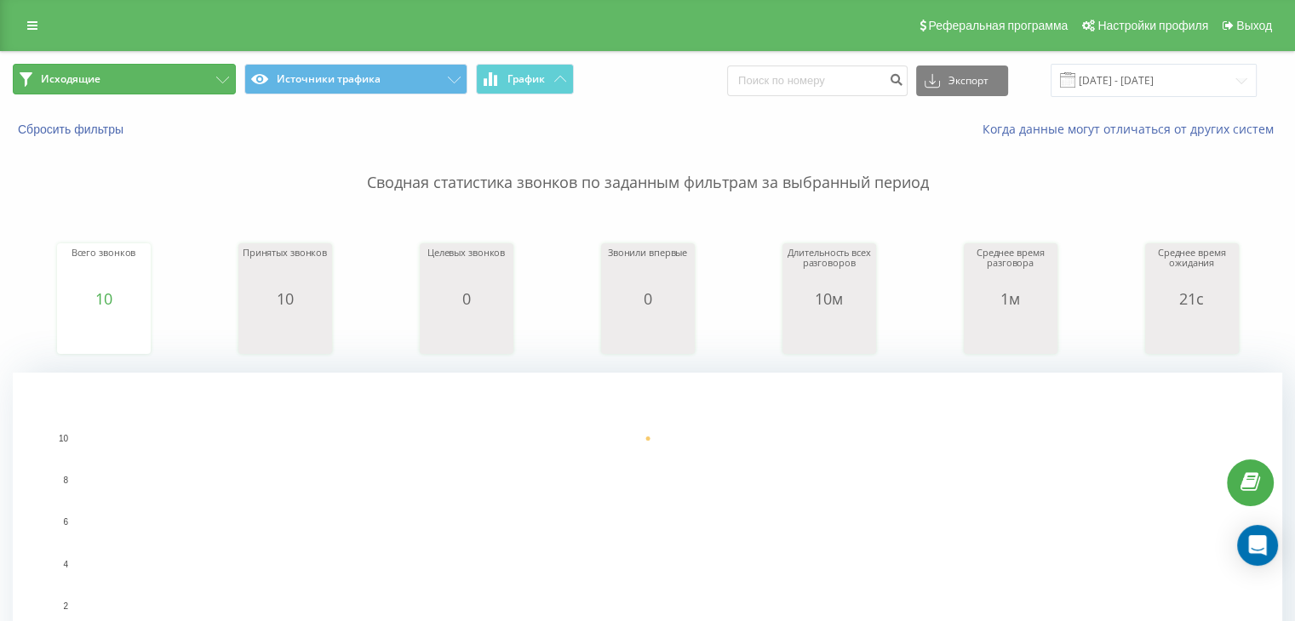
click at [164, 83] on button "Исходящие" at bounding box center [124, 79] width 223 height 31
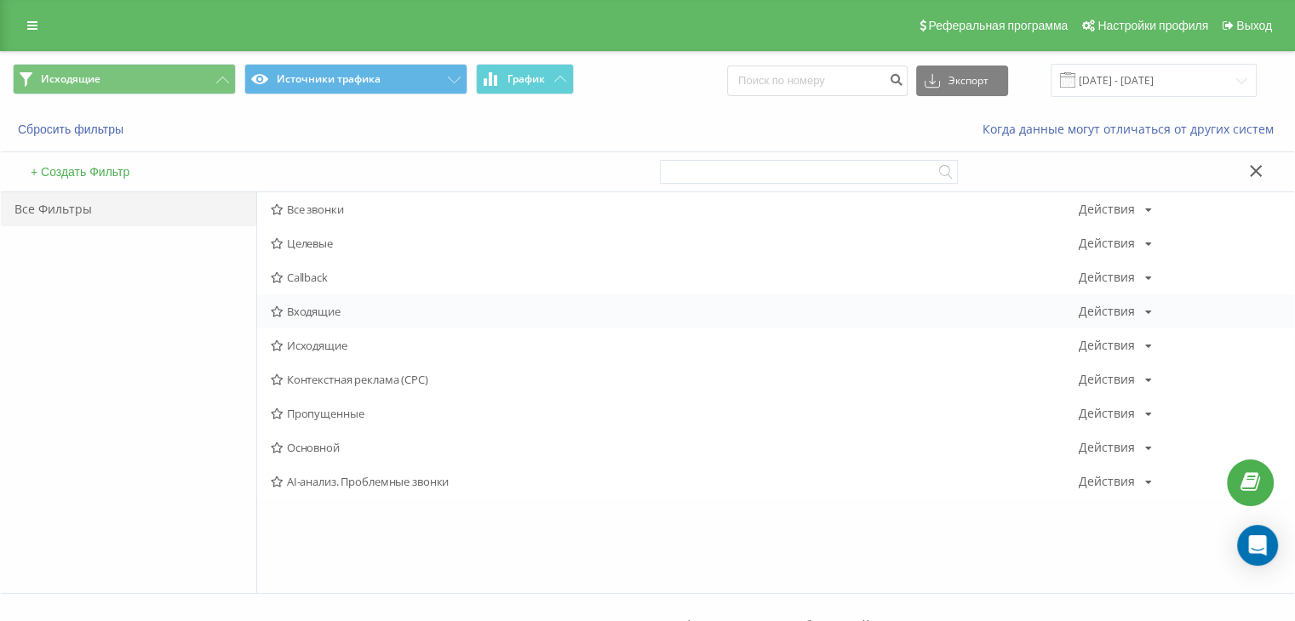
click at [309, 314] on span "Входящие" at bounding box center [675, 312] width 808 height 12
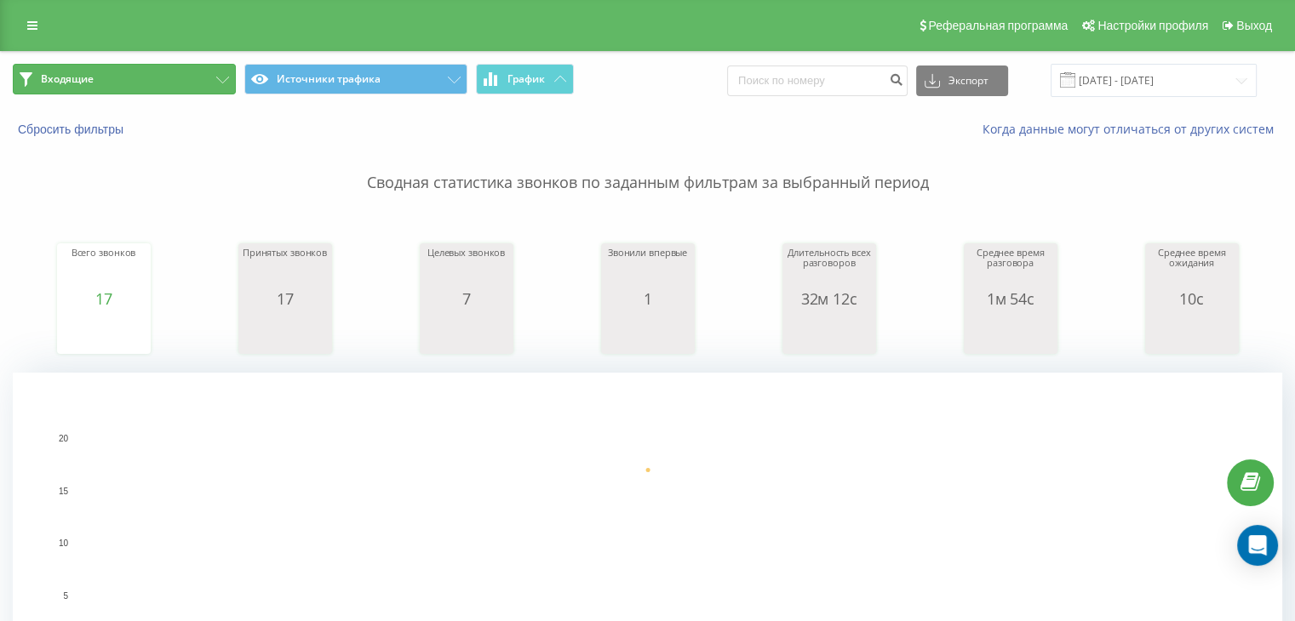
drag, startPoint x: 182, startPoint y: 74, endPoint x: 234, endPoint y: 136, distance: 81.0
click at [182, 74] on button "Входящие" at bounding box center [124, 79] width 223 height 31
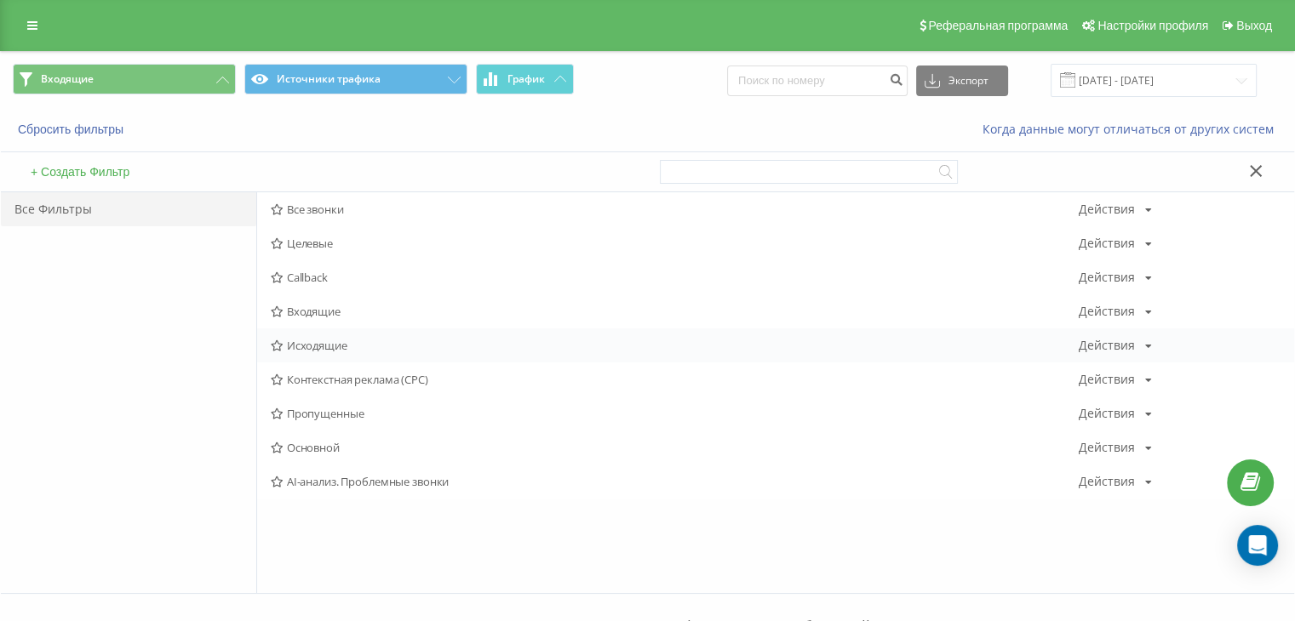
click at [304, 348] on span "Исходящие" at bounding box center [675, 346] width 808 height 12
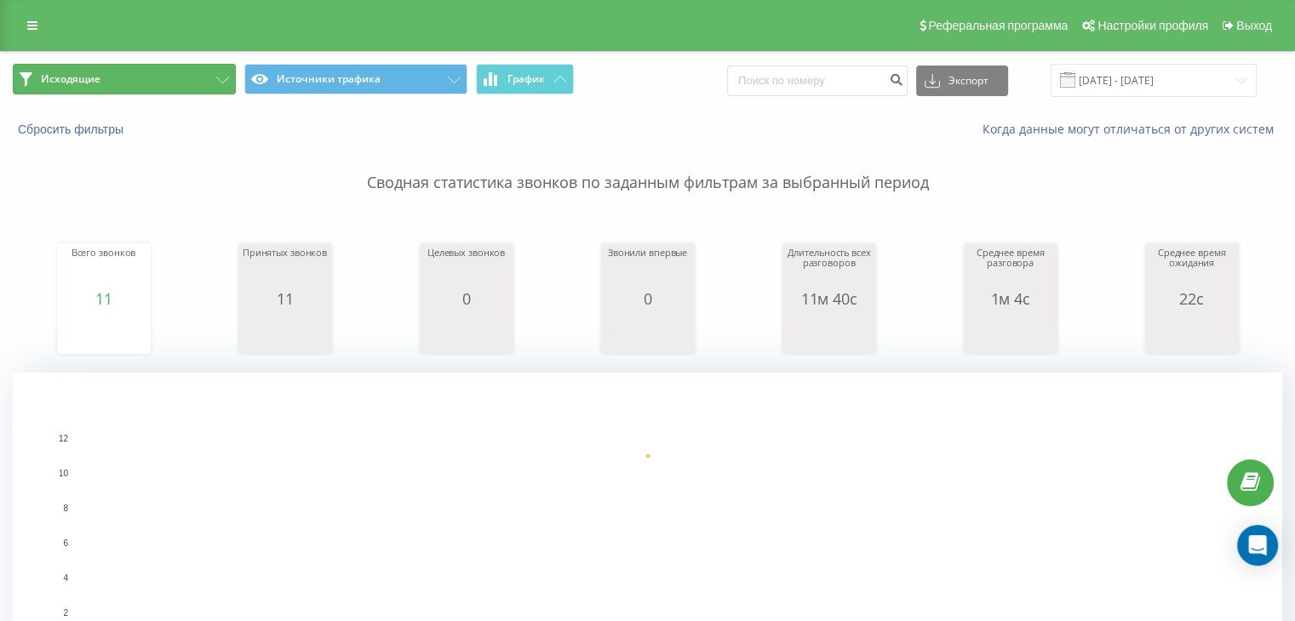
click at [112, 89] on button "Исходящие" at bounding box center [124, 79] width 223 height 31
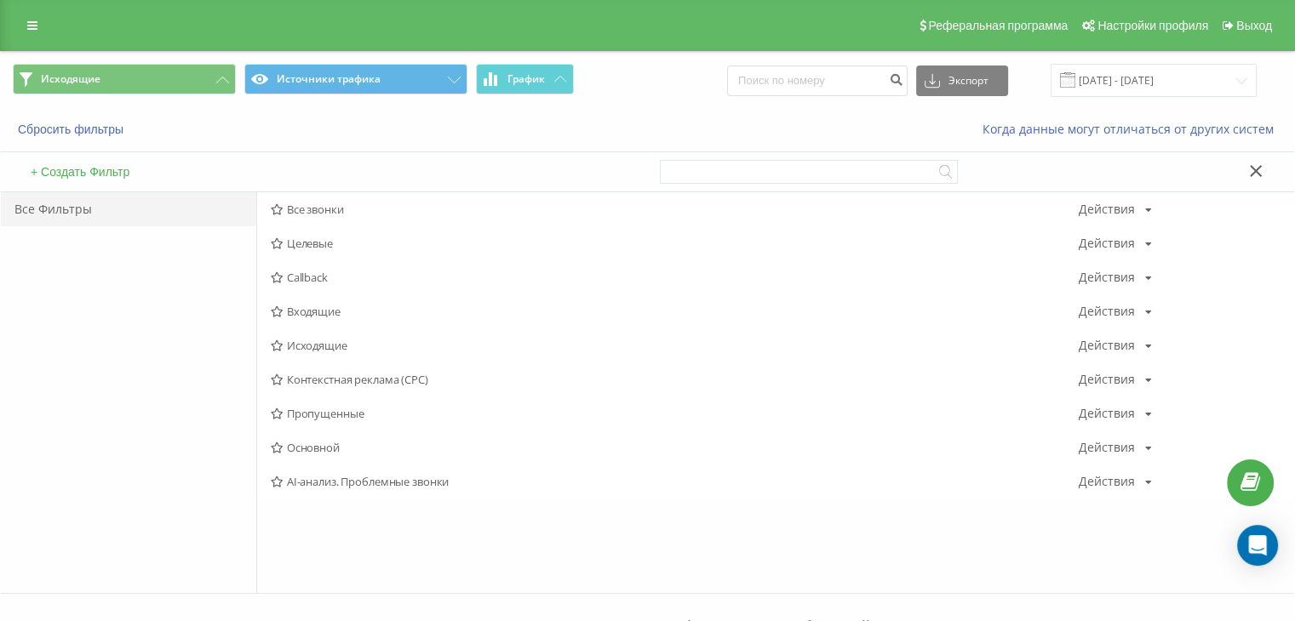
drag, startPoint x: 303, startPoint y: 304, endPoint x: 567, endPoint y: 387, distance: 276.7
click at [304, 306] on span "Входящие" at bounding box center [675, 312] width 808 height 12
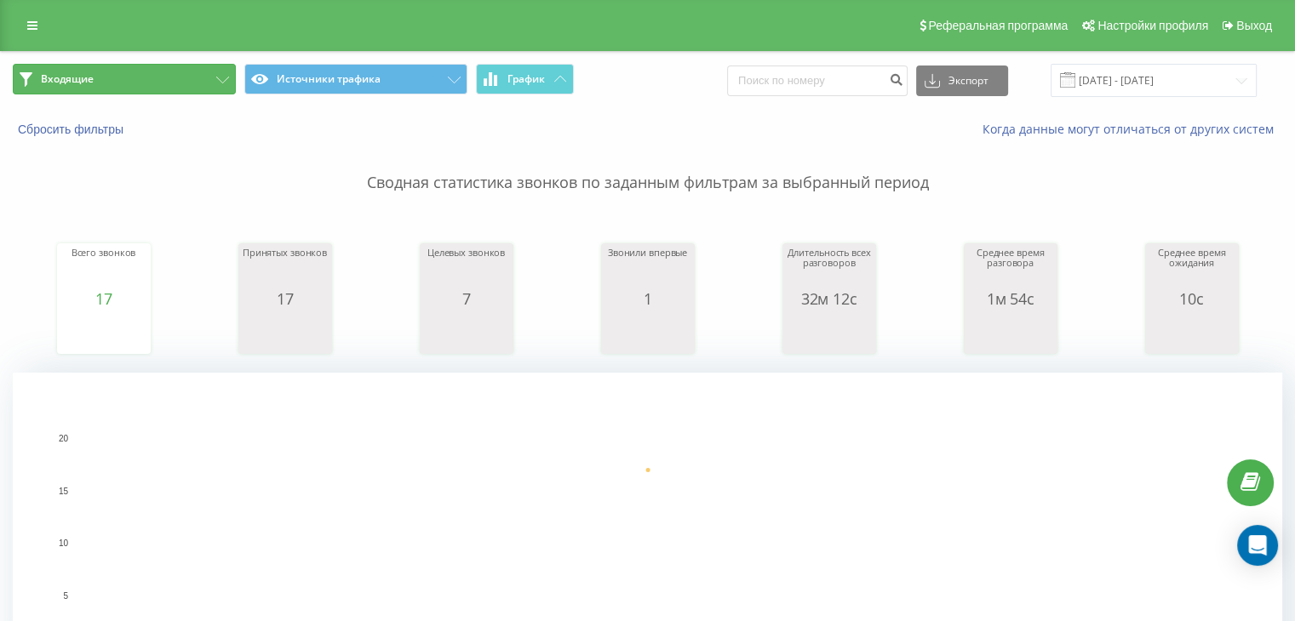
drag, startPoint x: 194, startPoint y: 82, endPoint x: 228, endPoint y: 139, distance: 66.4
click at [191, 79] on button "Входящие" at bounding box center [124, 79] width 223 height 31
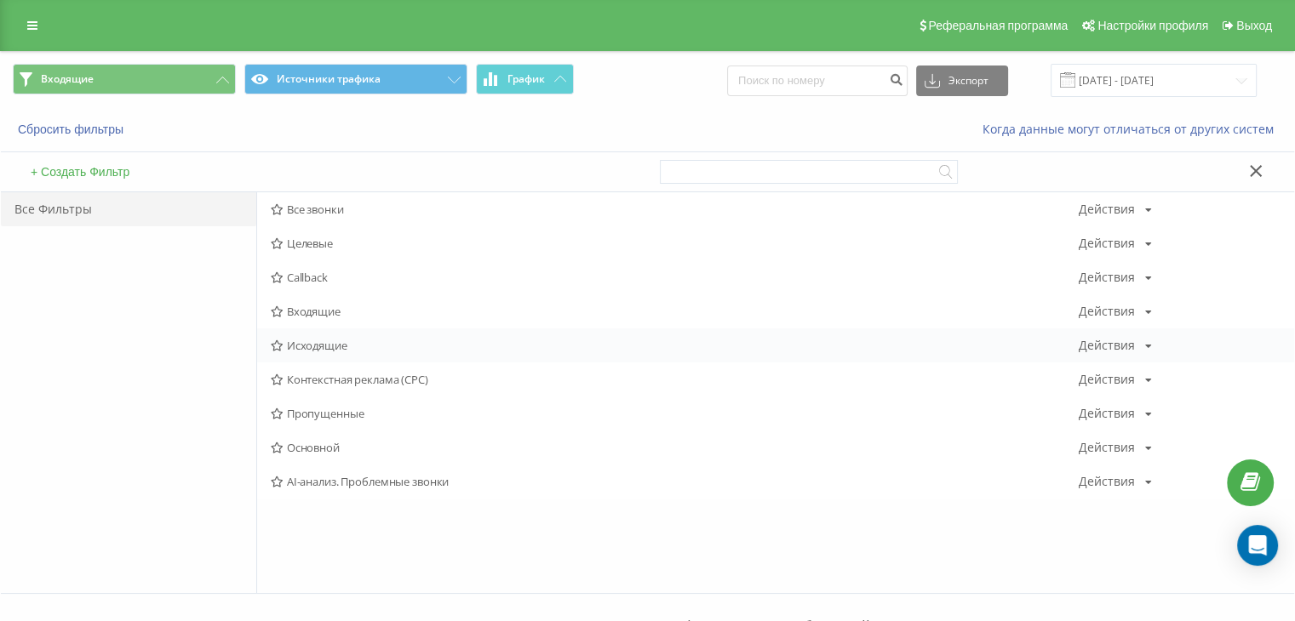
click at [312, 346] on span "Исходящие" at bounding box center [675, 346] width 808 height 12
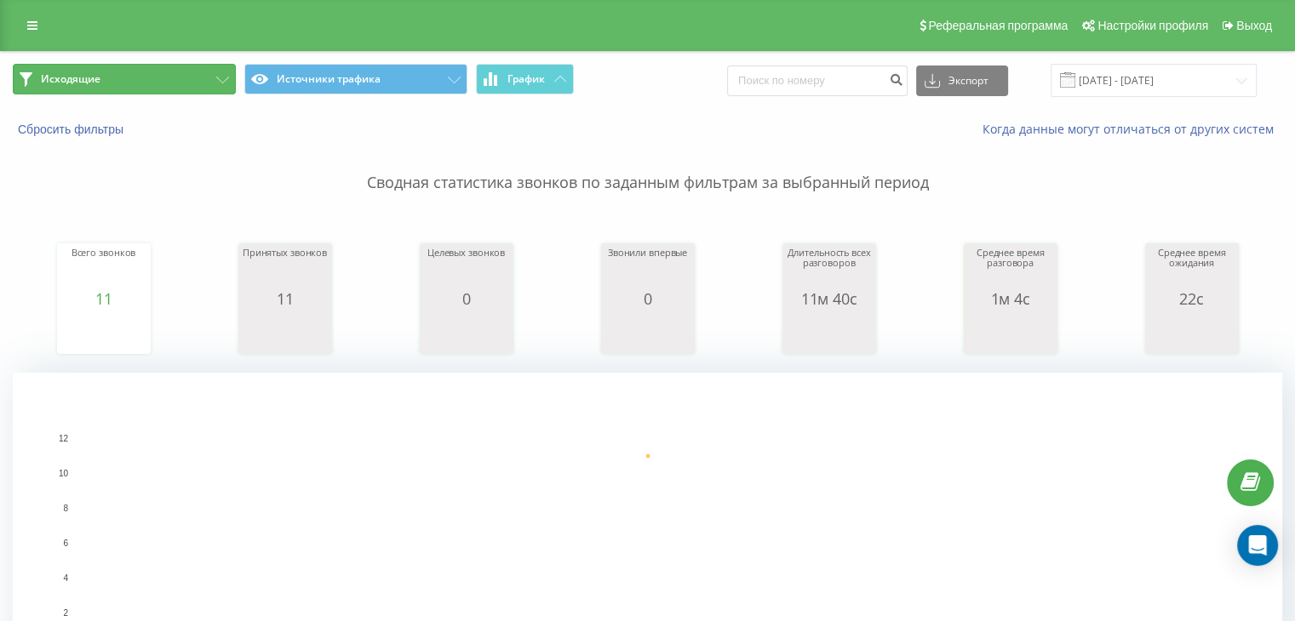
click at [152, 82] on button "Исходящие" at bounding box center [124, 79] width 223 height 31
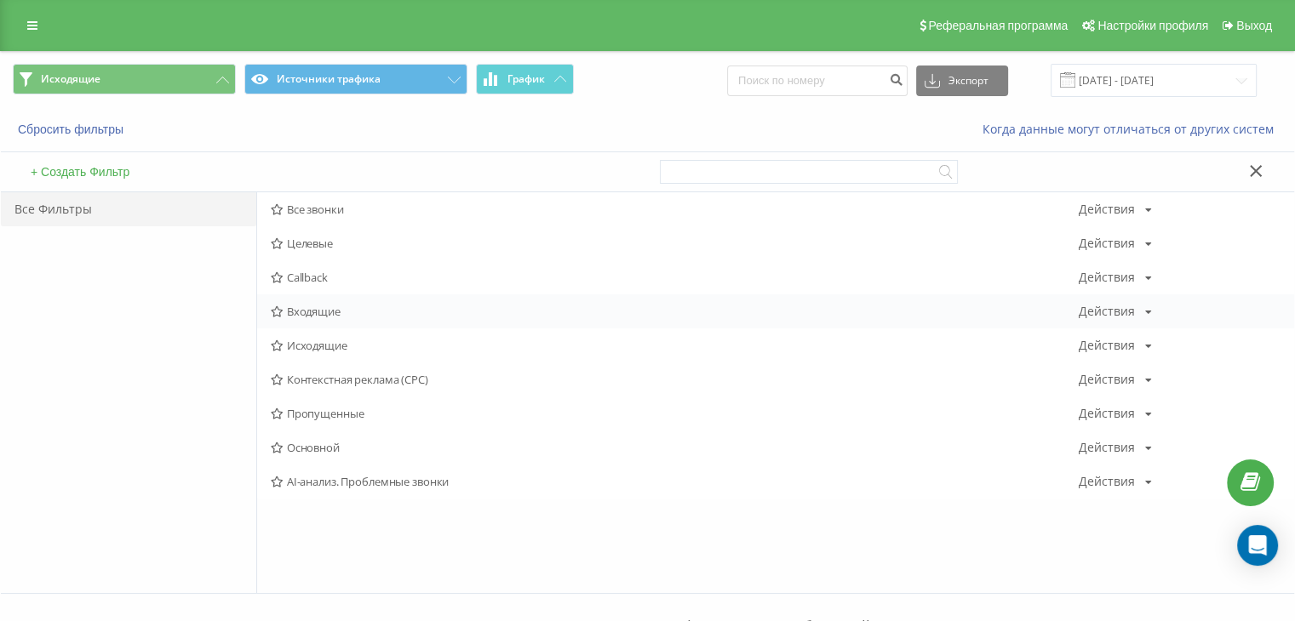
click at [297, 311] on span "Входящие" at bounding box center [675, 312] width 808 height 12
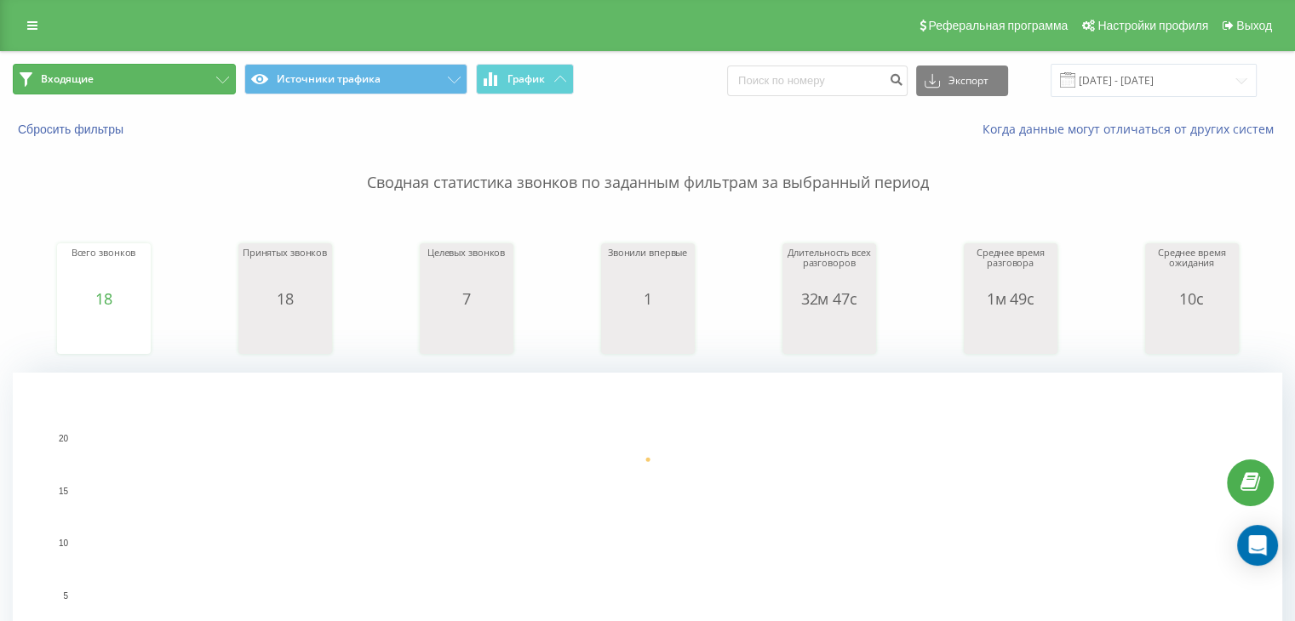
click at [201, 79] on button "Входящие" at bounding box center [124, 79] width 223 height 31
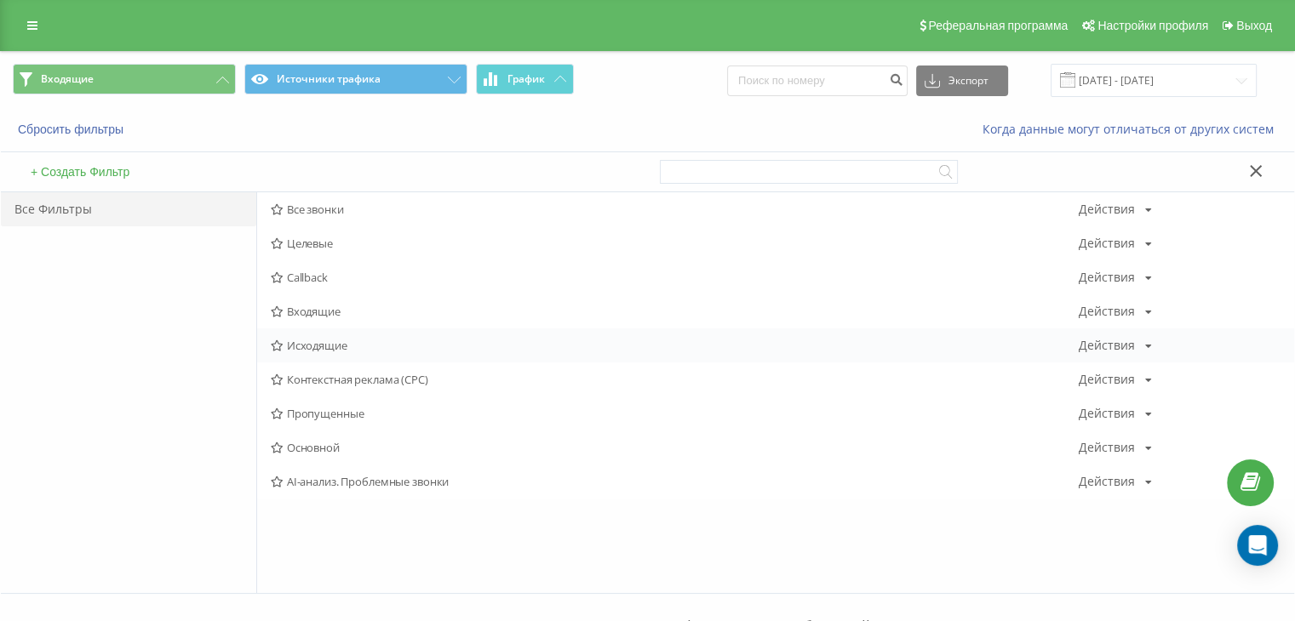
click at [316, 350] on span "Исходящие" at bounding box center [675, 346] width 808 height 12
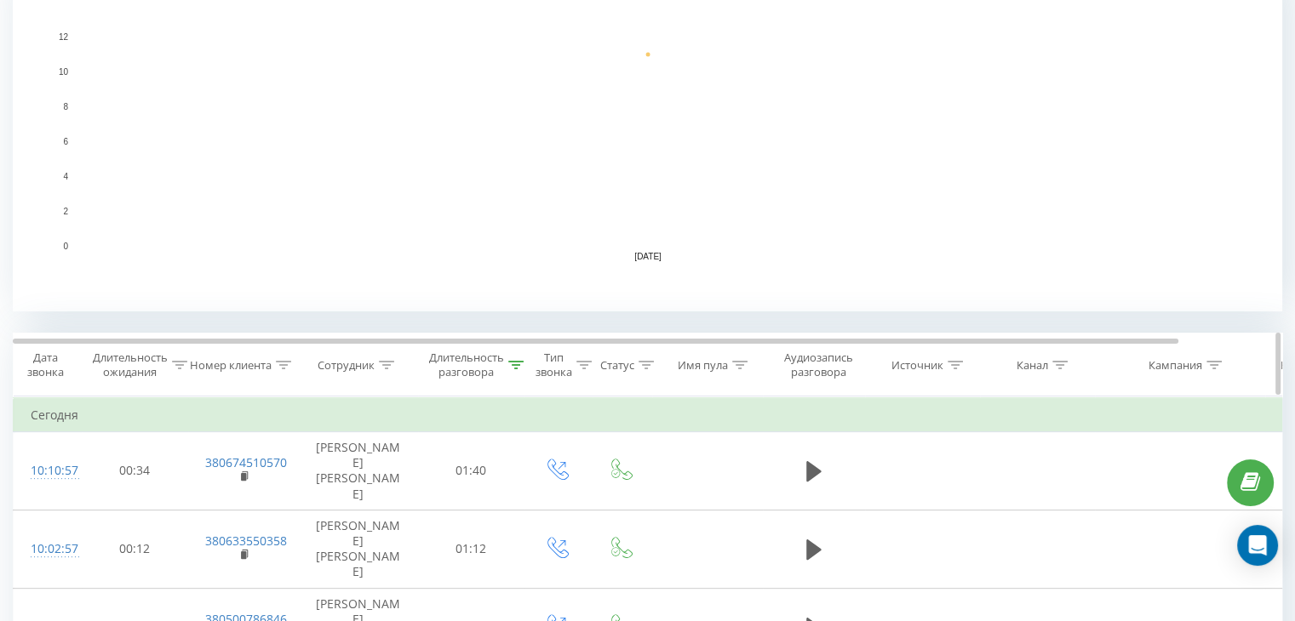
scroll to position [426, 0]
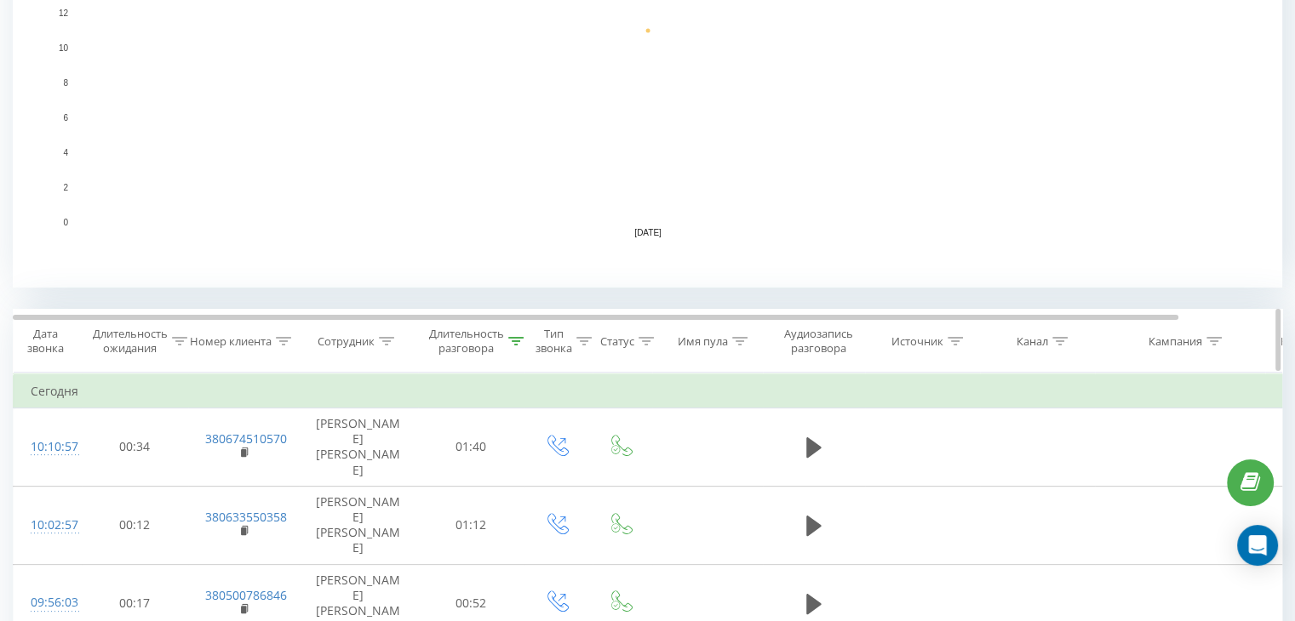
drag, startPoint x: 519, startPoint y: 338, endPoint x: 537, endPoint y: 370, distance: 37.0
click at [519, 338] on icon at bounding box center [515, 341] width 15 height 9
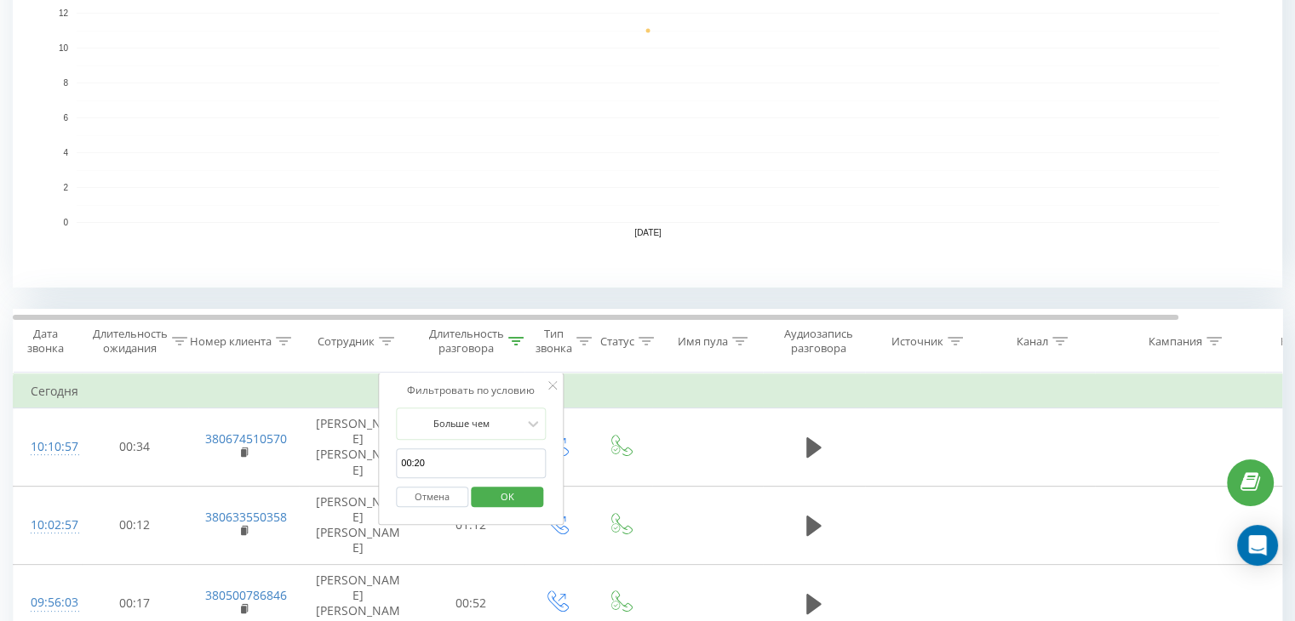
click at [509, 495] on span "OK" at bounding box center [507, 496] width 48 height 26
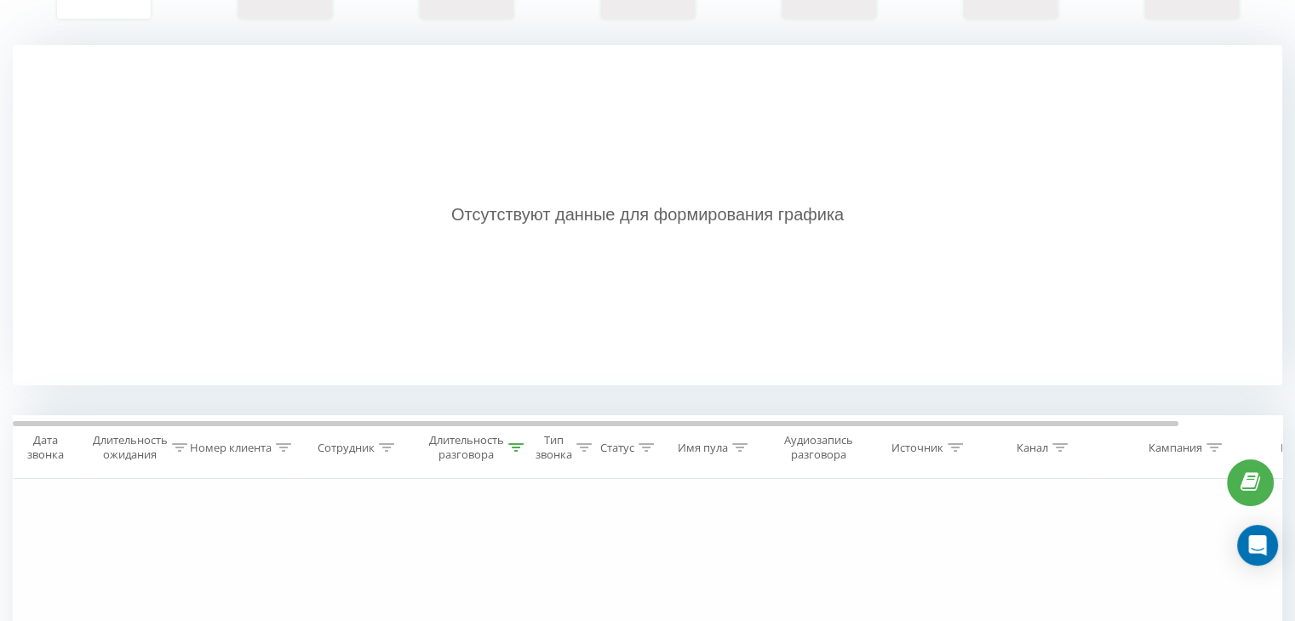
scroll to position [0, 0]
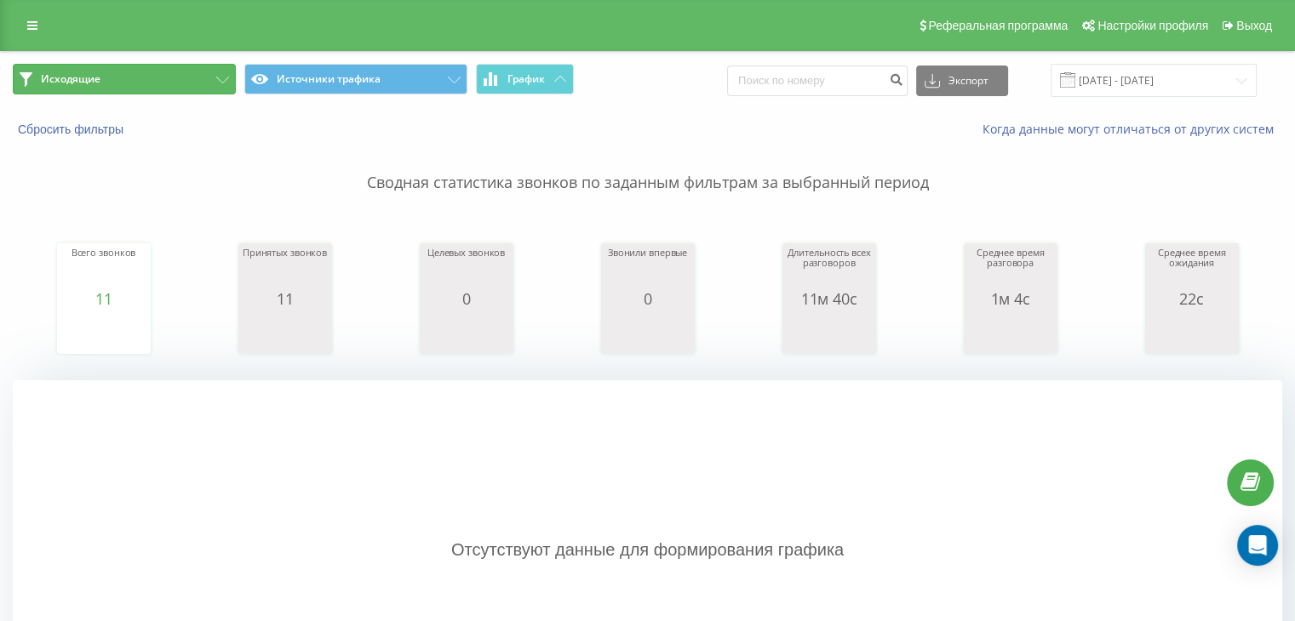
click at [153, 83] on button "Исходящие" at bounding box center [124, 79] width 223 height 31
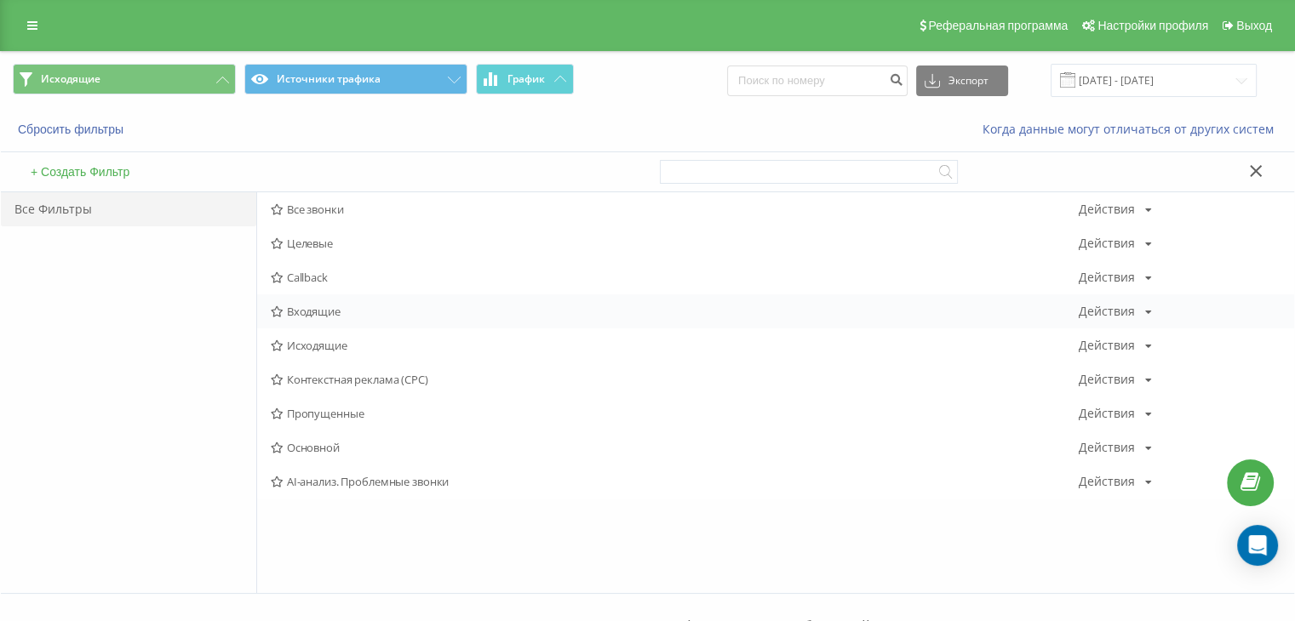
click at [314, 311] on span "Входящие" at bounding box center [675, 312] width 808 height 12
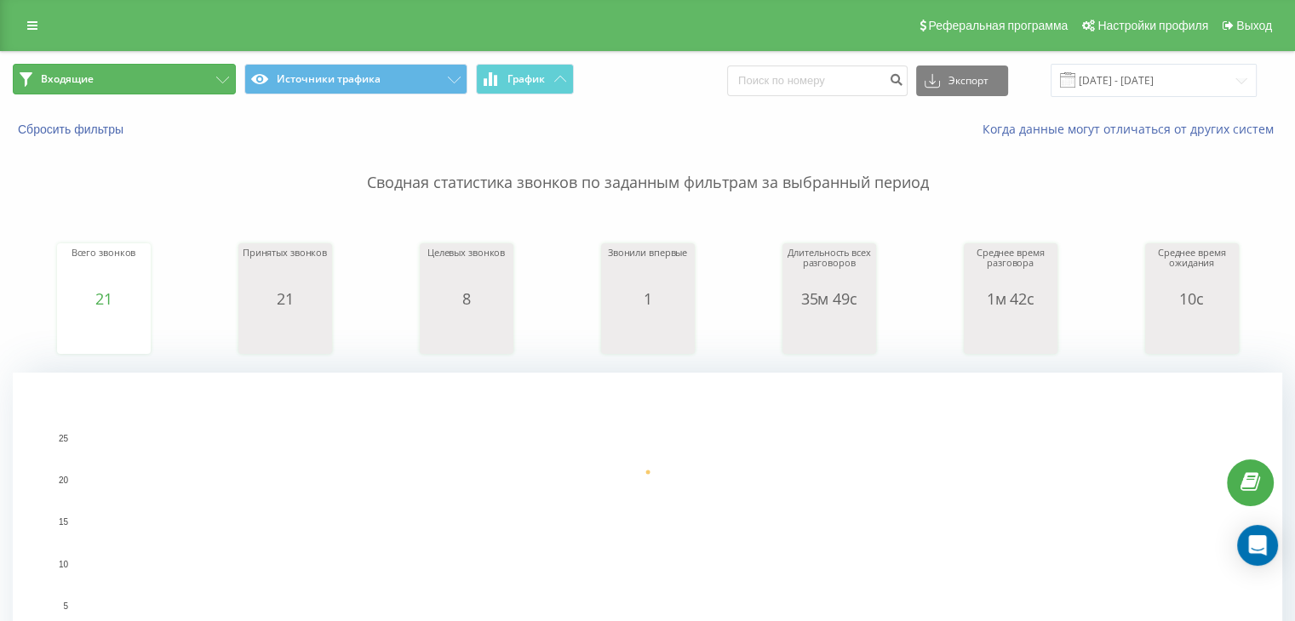
click at [186, 76] on button "Входящие" at bounding box center [124, 79] width 223 height 31
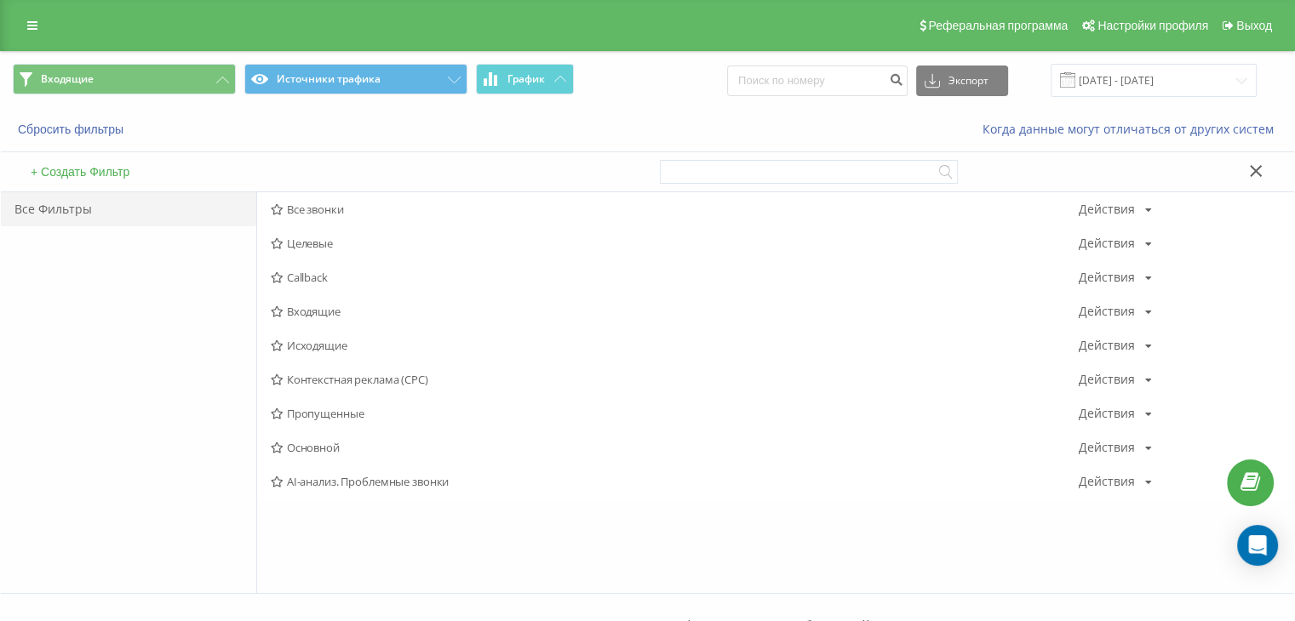
click at [310, 341] on span "Исходящие" at bounding box center [675, 346] width 808 height 12
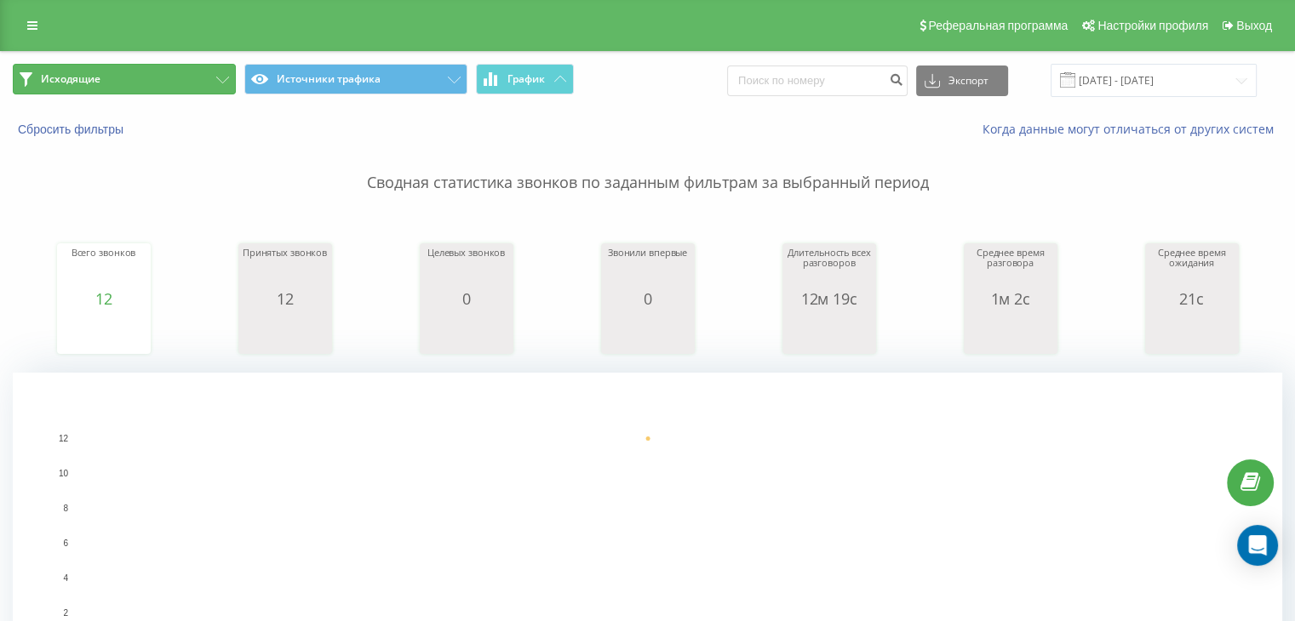
click at [169, 66] on button "Исходящие" at bounding box center [124, 79] width 223 height 31
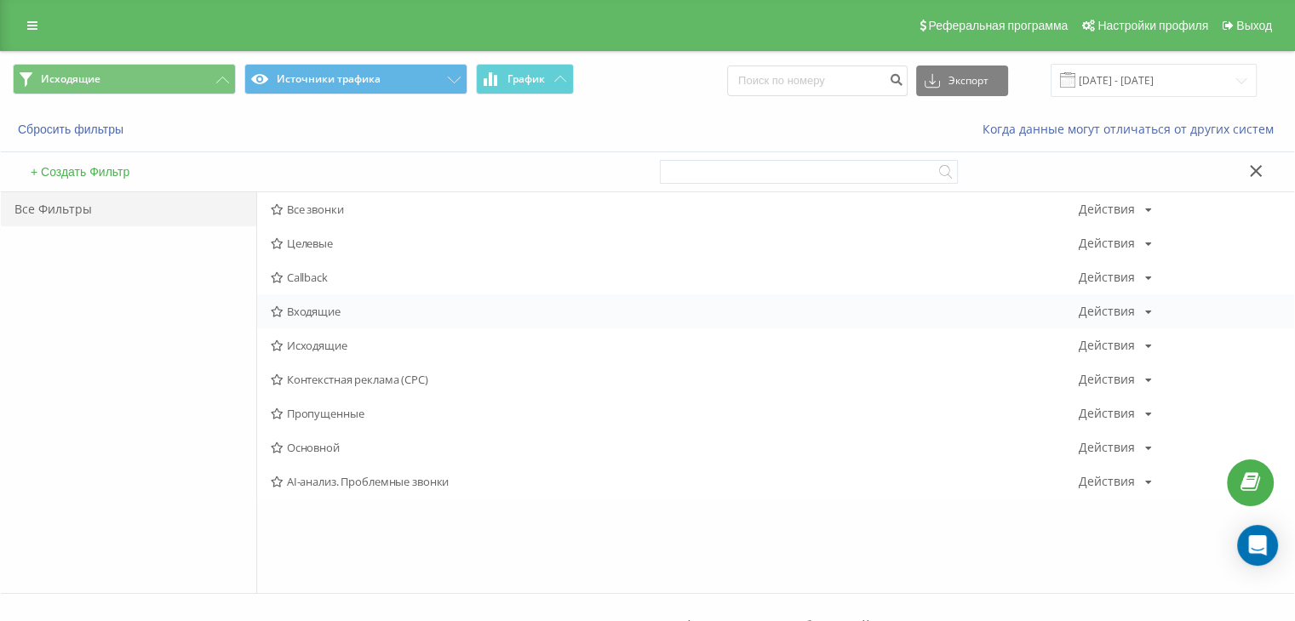
click at [312, 306] on span "Входящие" at bounding box center [675, 312] width 808 height 12
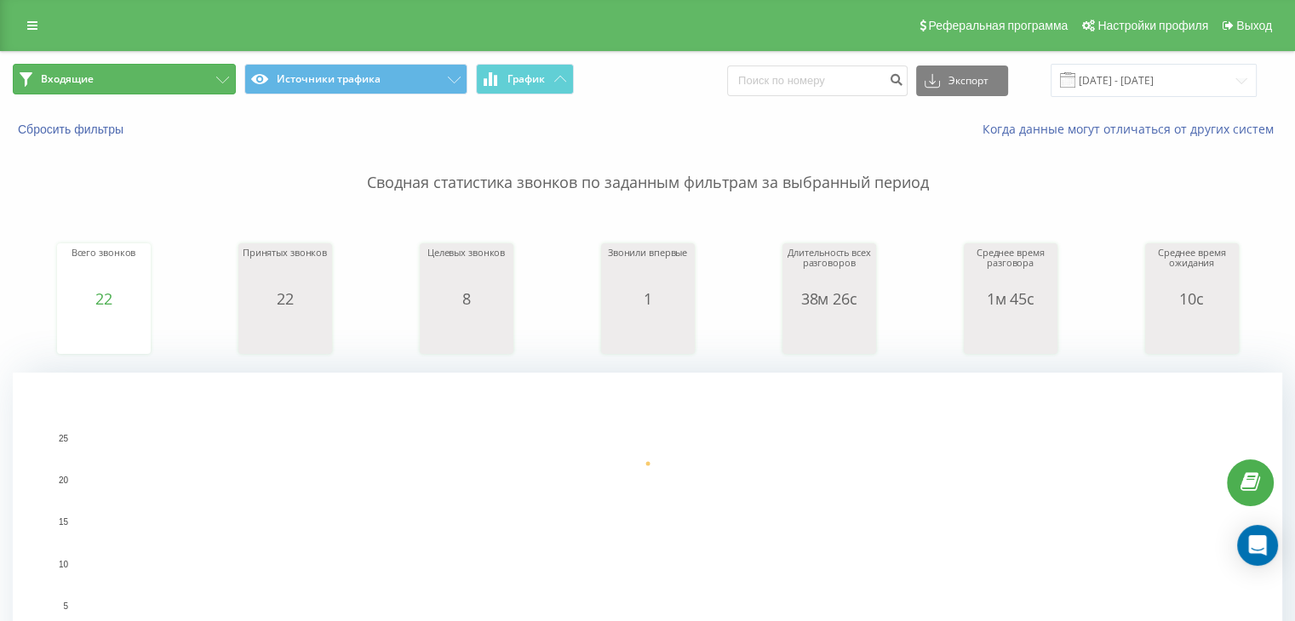
click at [174, 82] on button "Входящие" at bounding box center [124, 79] width 223 height 31
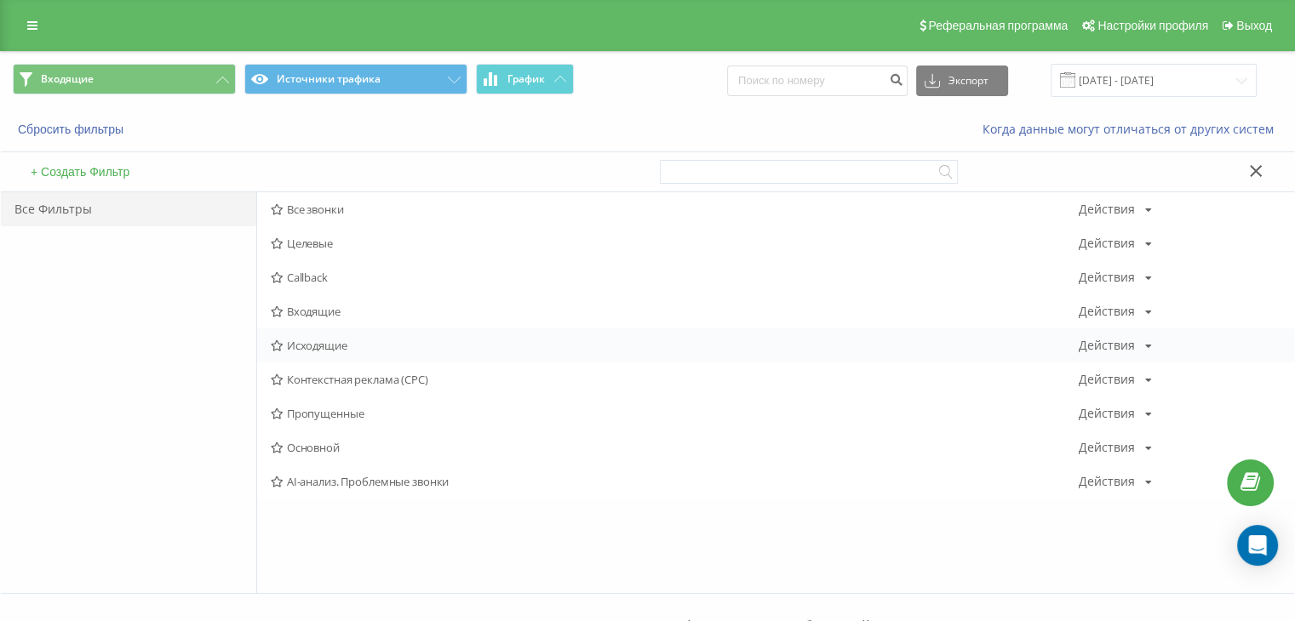
click at [323, 345] on span "Исходящие" at bounding box center [675, 346] width 808 height 12
